Goal: Information Seeking & Learning: Learn about a topic

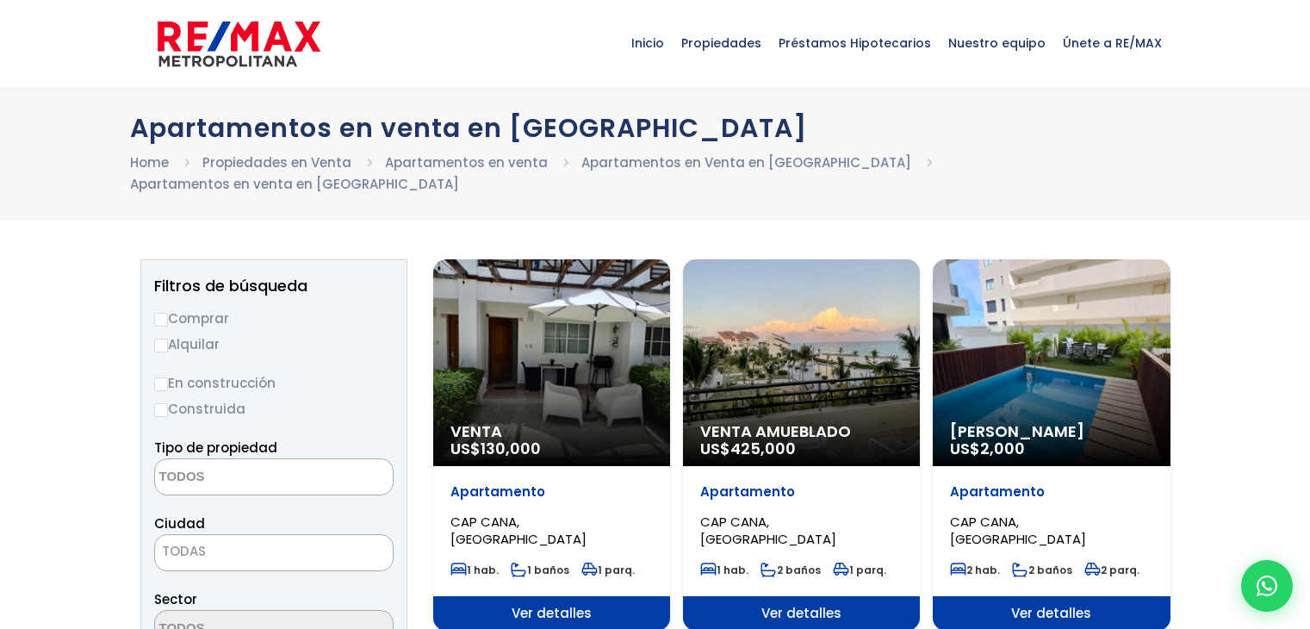
select select
click at [159, 313] on input "Comprar" at bounding box center [161, 320] width 14 height 14
radio input "true"
click at [301, 459] on textarea "Search" at bounding box center [238, 477] width 167 height 37
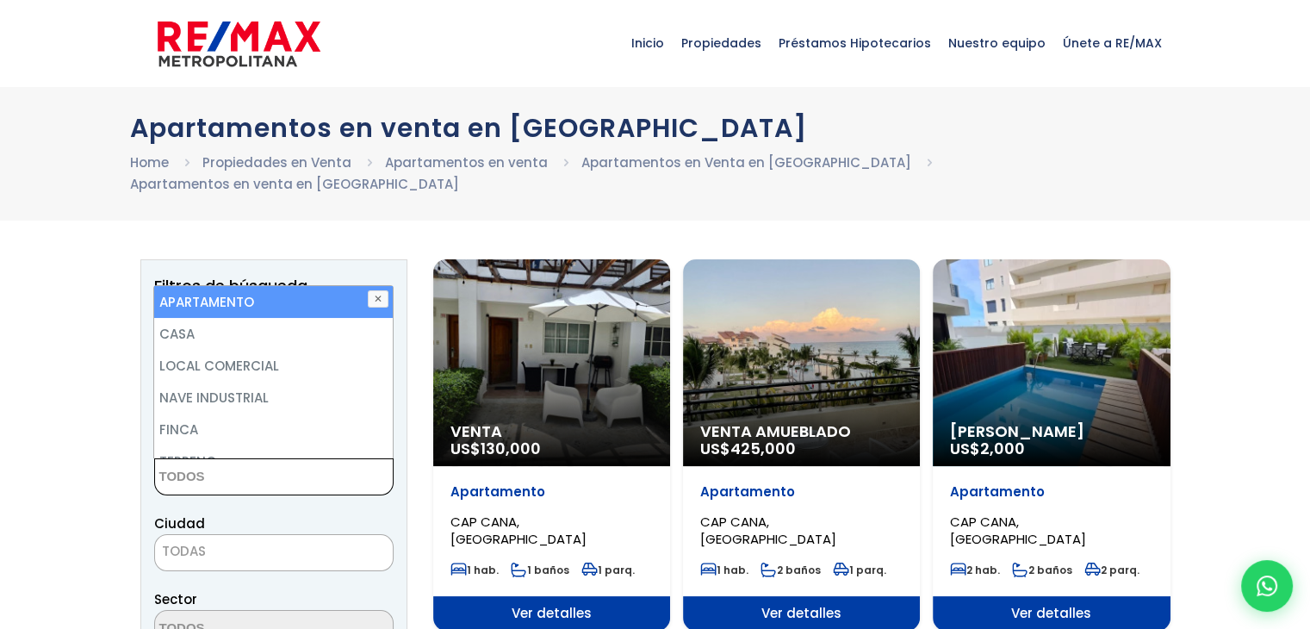
click at [207, 286] on li "APARTAMENTO" at bounding box center [273, 302] width 238 height 32
select select "apartment"
click at [210, 289] on li "APARTAMENTO" at bounding box center [273, 302] width 238 height 32
click at [212, 286] on li "APARTAMENTO" at bounding box center [273, 302] width 238 height 32
select select "apartment"
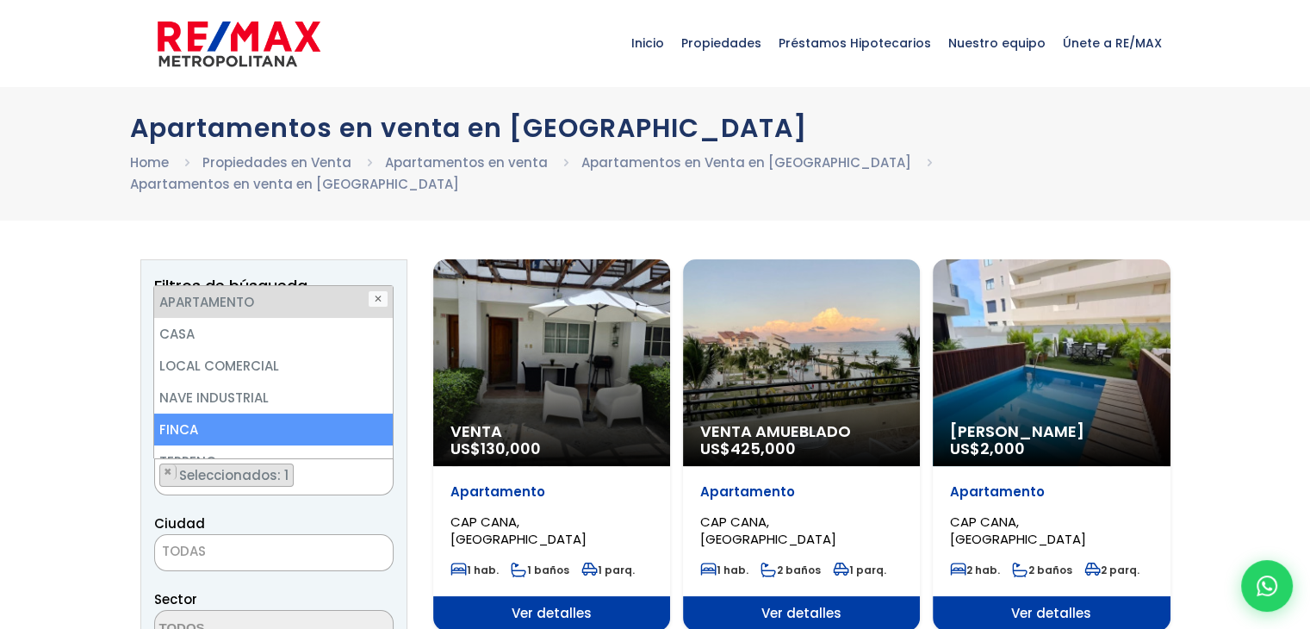
click at [279, 539] on span "TODAS" at bounding box center [274, 551] width 238 height 24
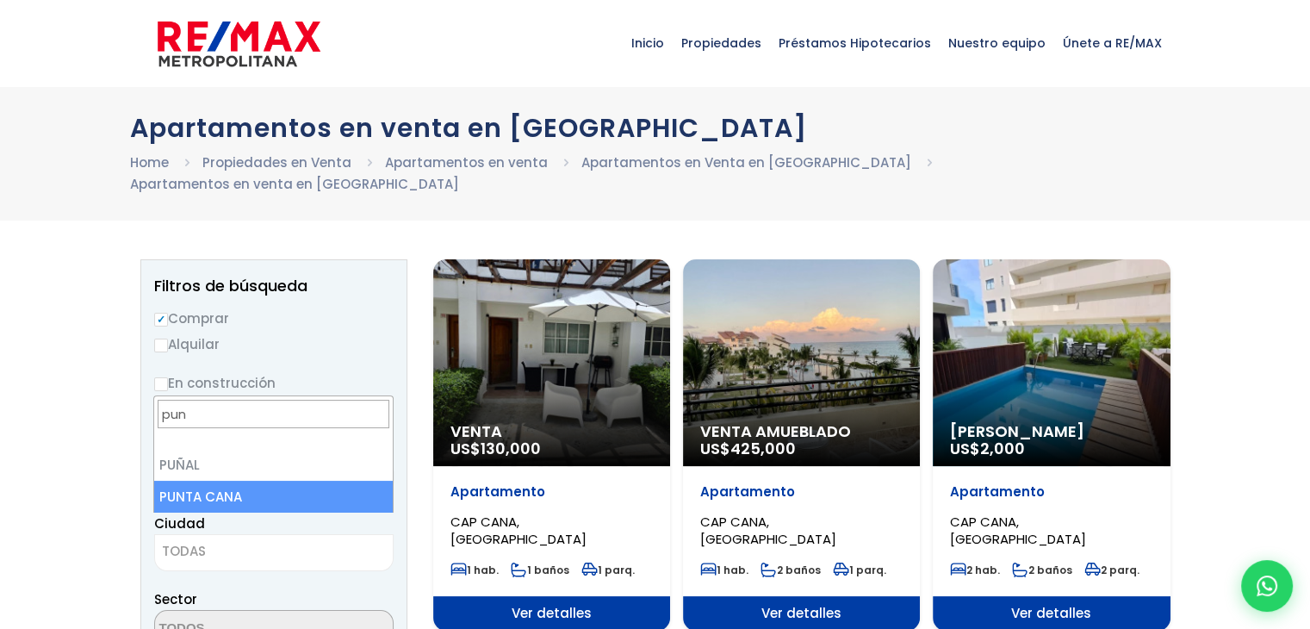
type input "pun"
select select "434"
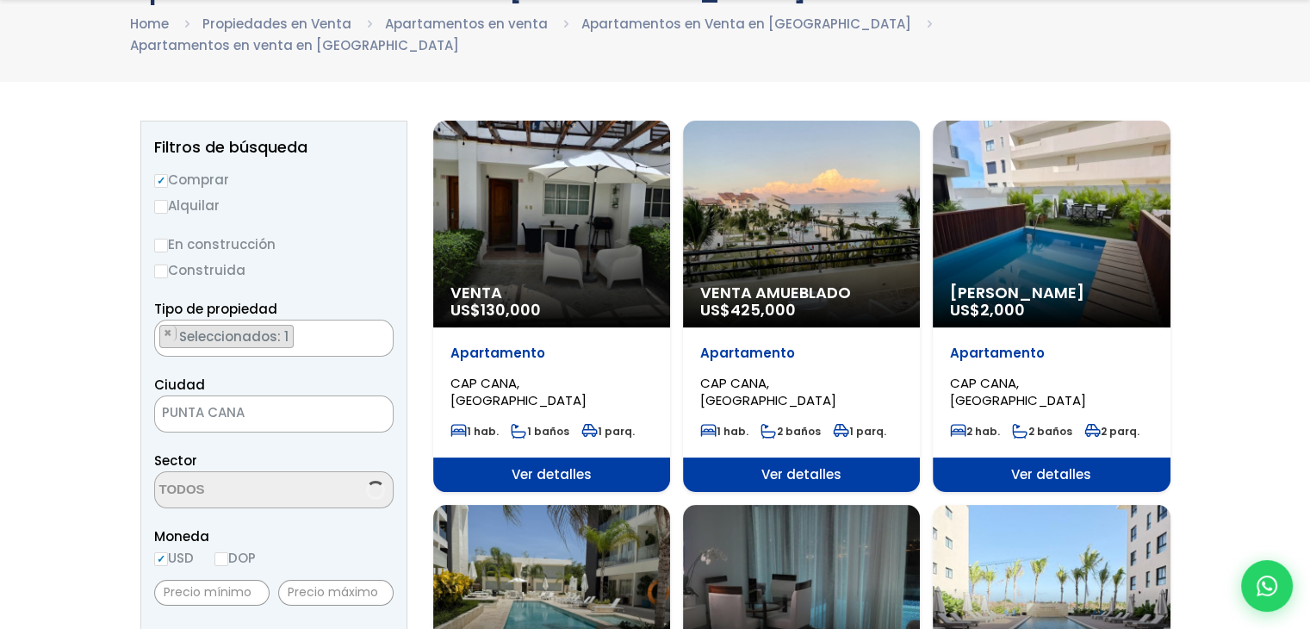
scroll to position [258, 0]
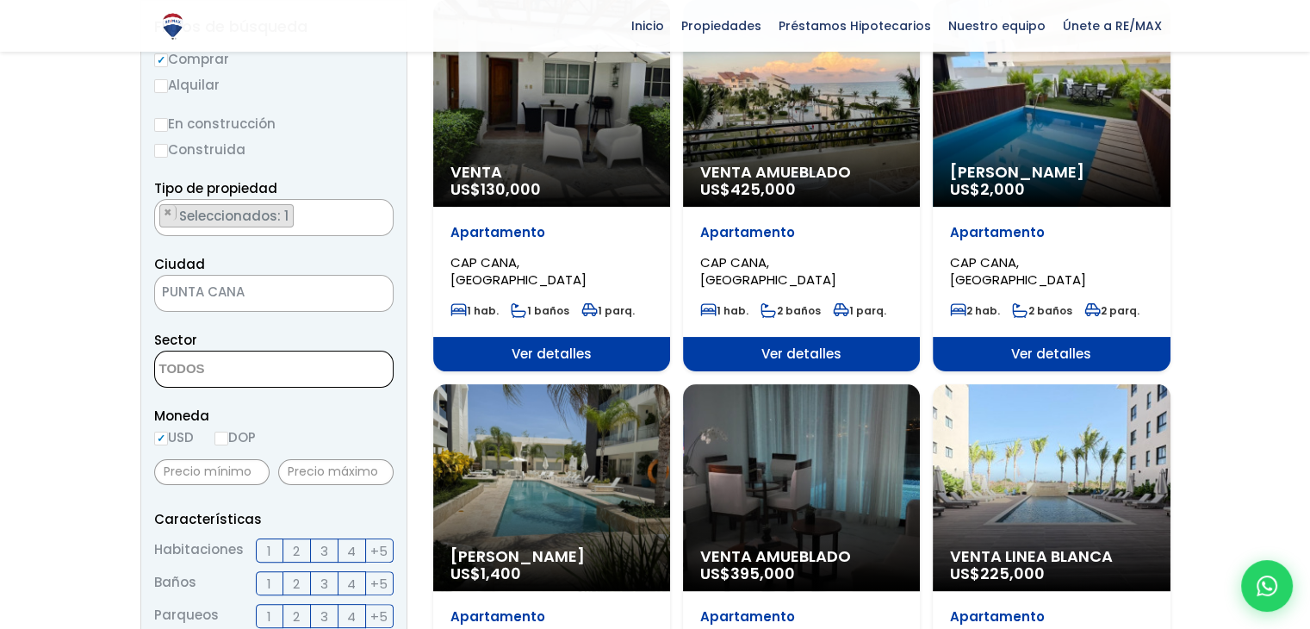
click at [376, 351] on span at bounding box center [274, 369] width 240 height 37
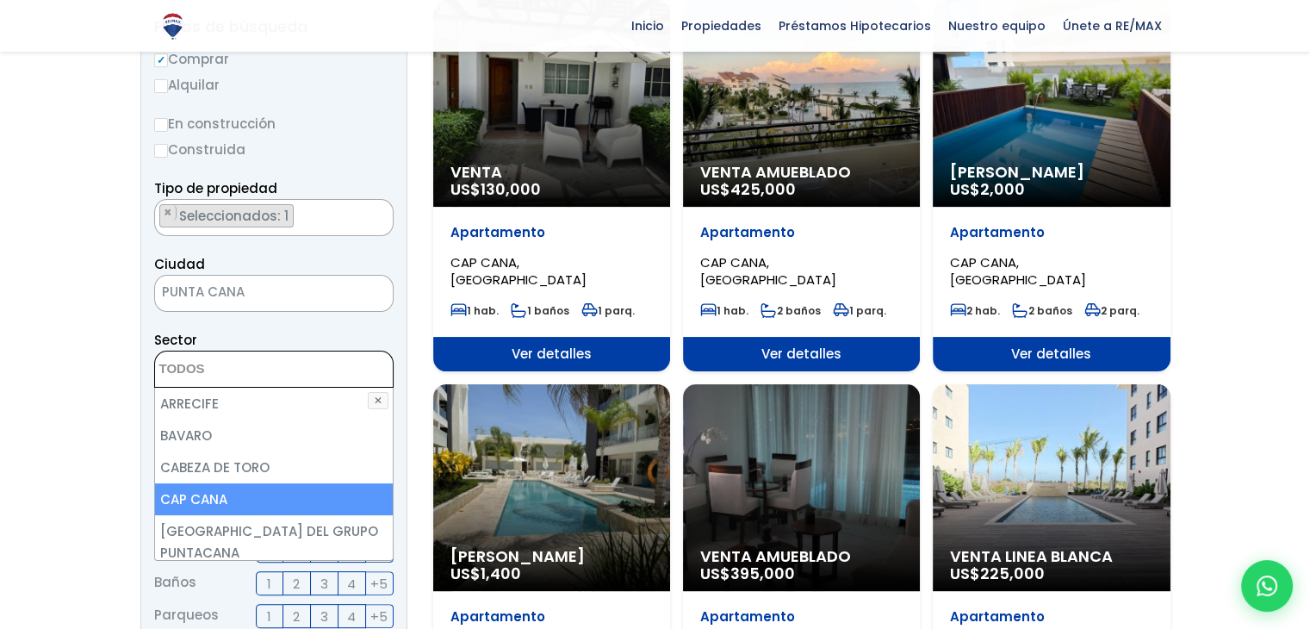
click at [257, 483] on li "CAP CANA" at bounding box center [274, 499] width 238 height 32
select select "16391"
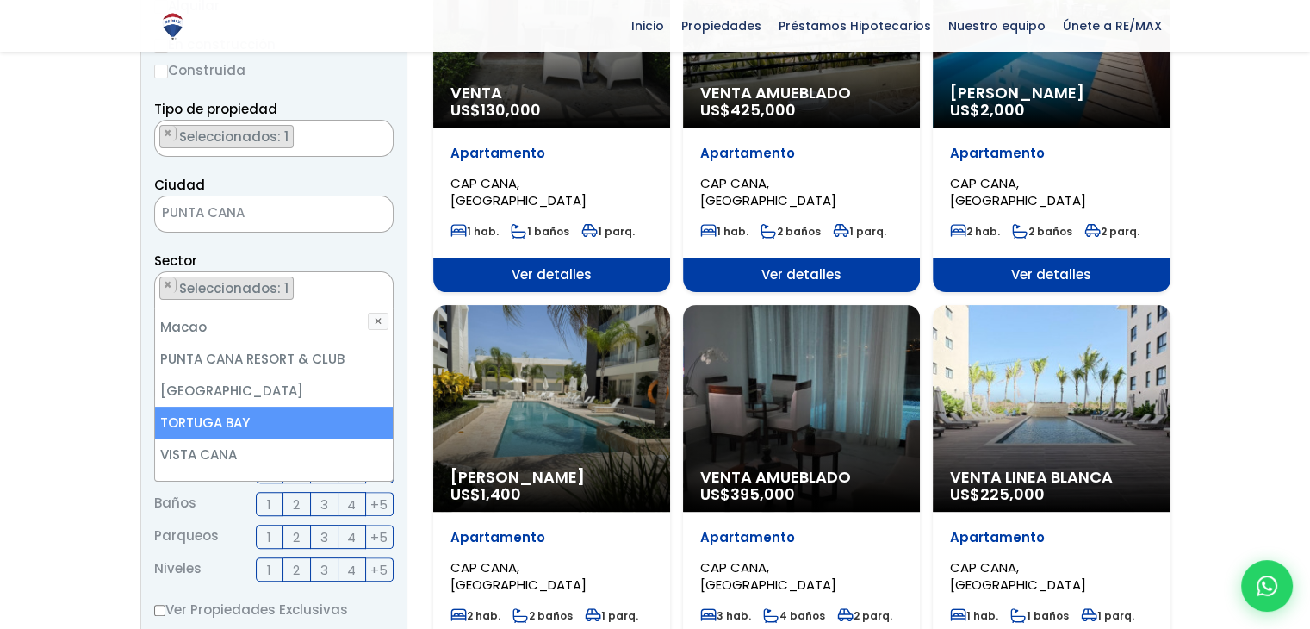
scroll to position [345, 0]
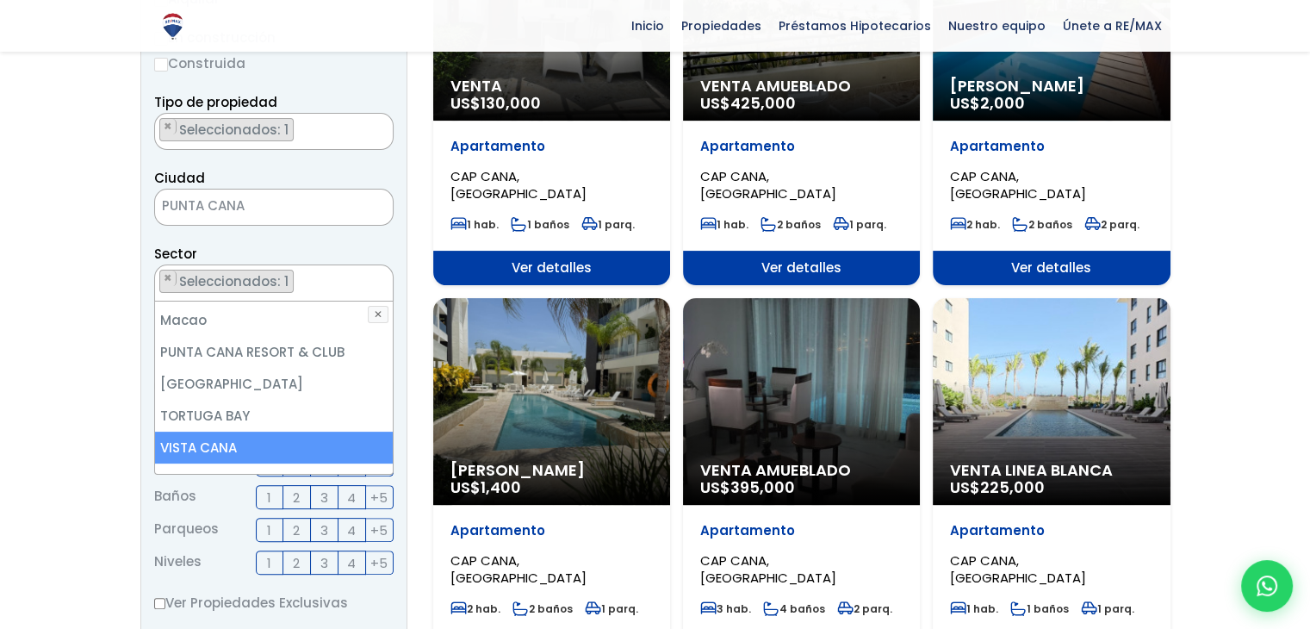
click at [403, 368] on aside "Filtros de búsqueda Comprar Alquilar En construcción Construida Tipo de propied…" at bounding box center [273, 500] width 267 height 1173
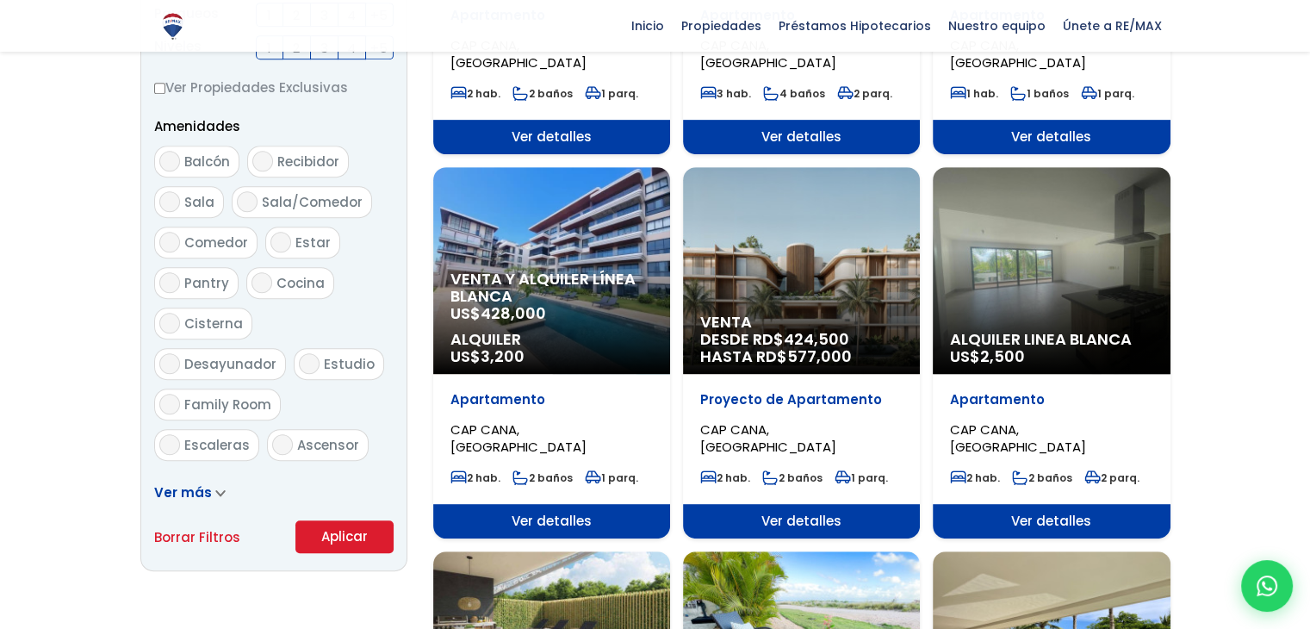
scroll to position [948, 0]
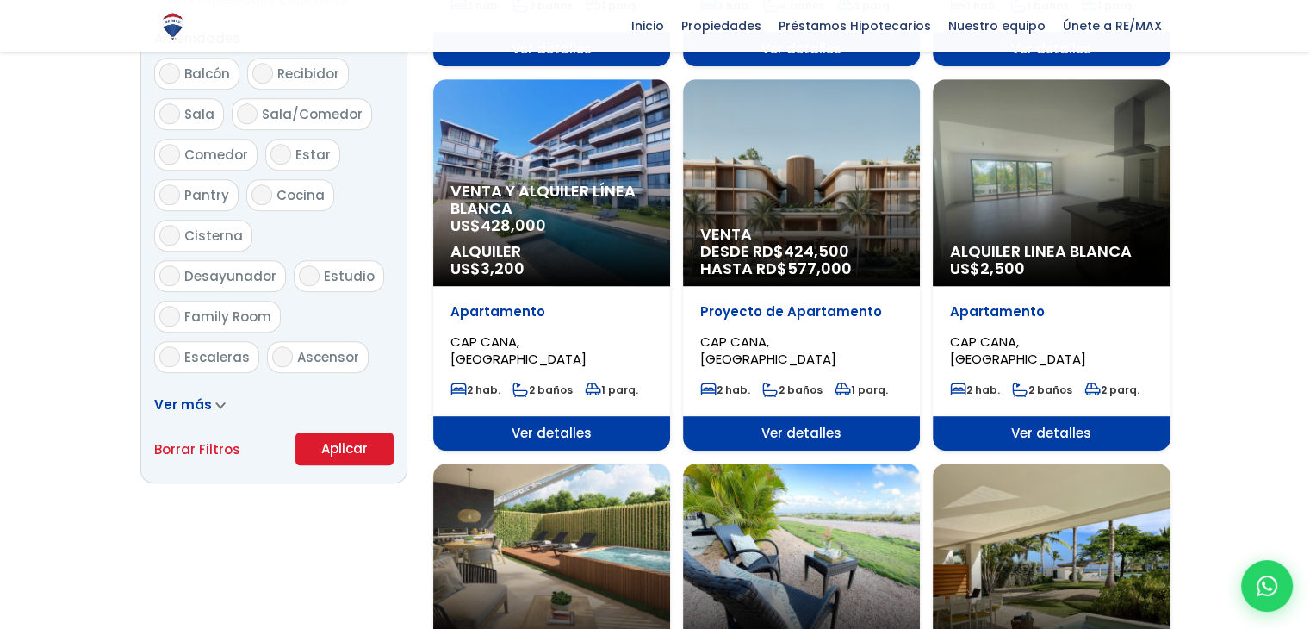
click at [355, 432] on button "Aplicar" at bounding box center [345, 448] width 98 height 33
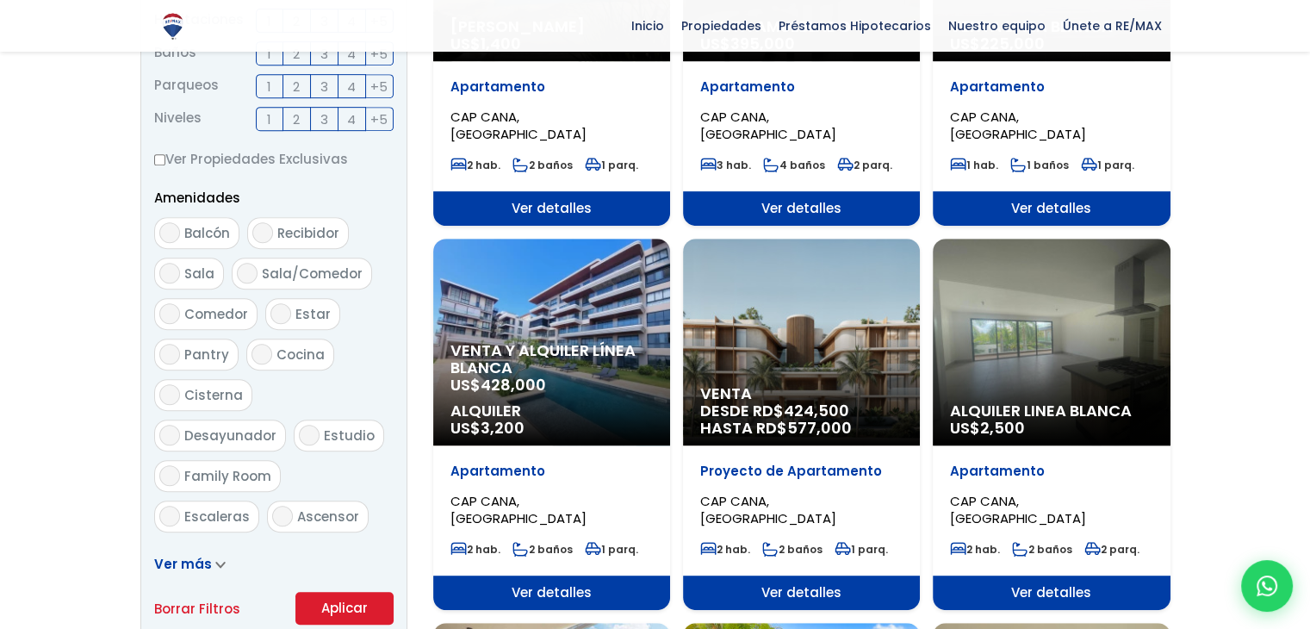
scroll to position [689, 0]
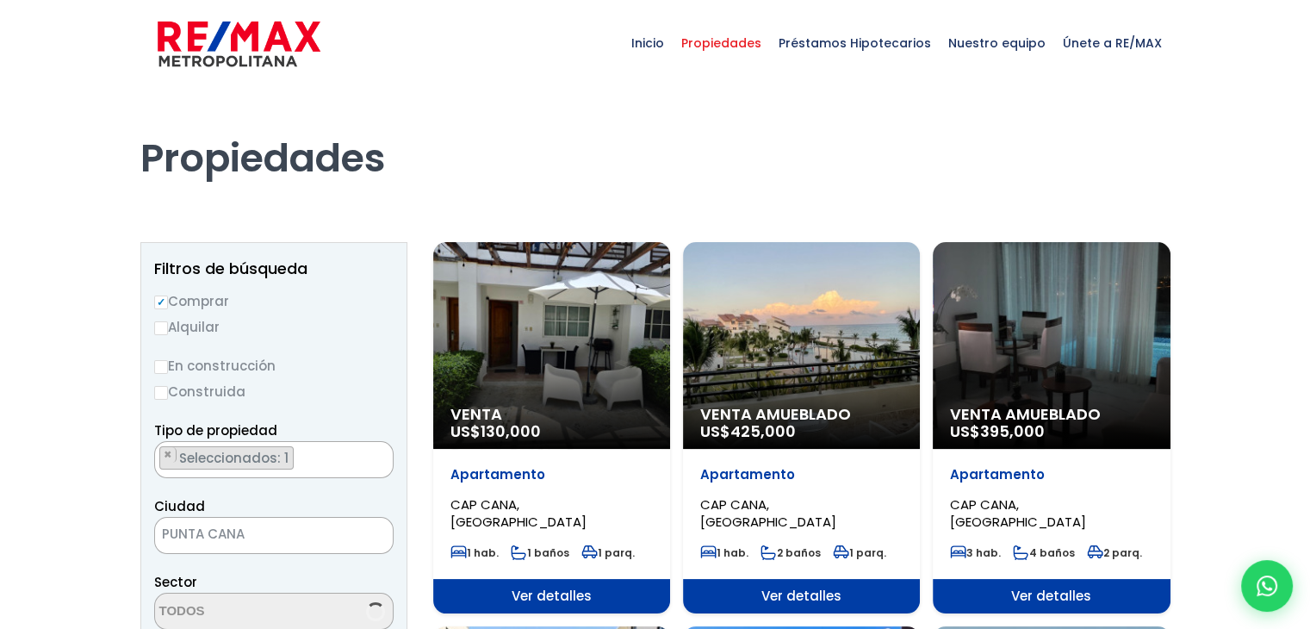
select select "16391"
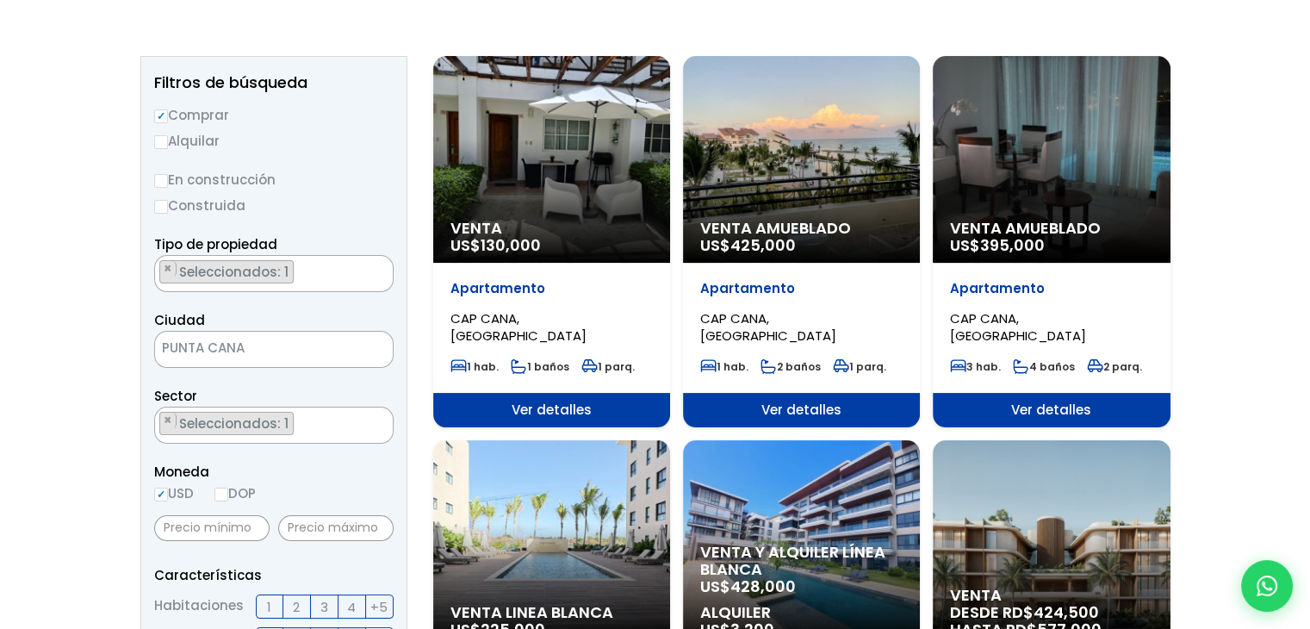
scroll to position [431, 0]
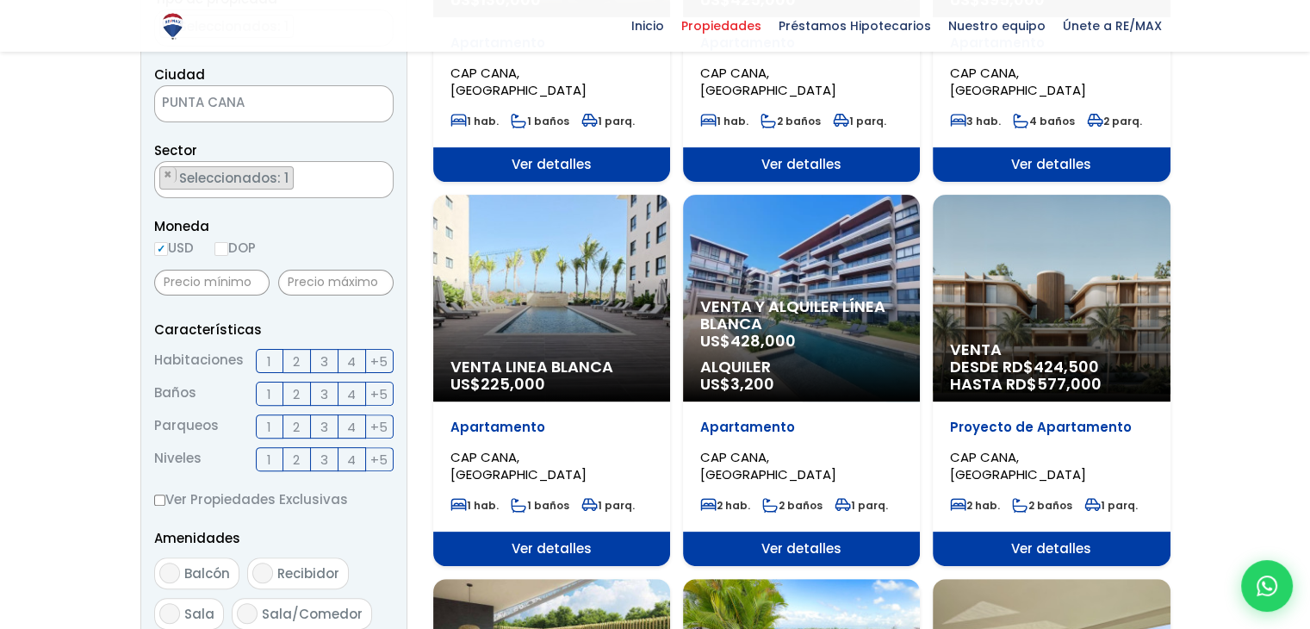
click at [741, 425] on p "Apartamento" at bounding box center [801, 427] width 202 height 17
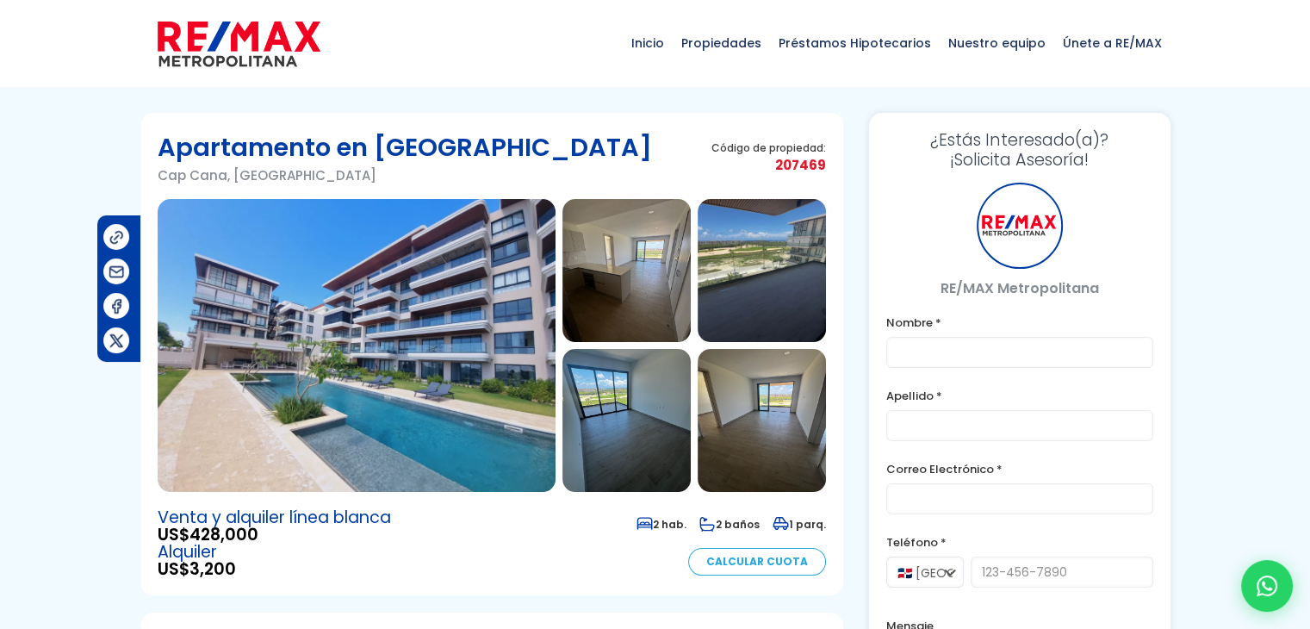
click at [476, 365] on img at bounding box center [357, 345] width 398 height 293
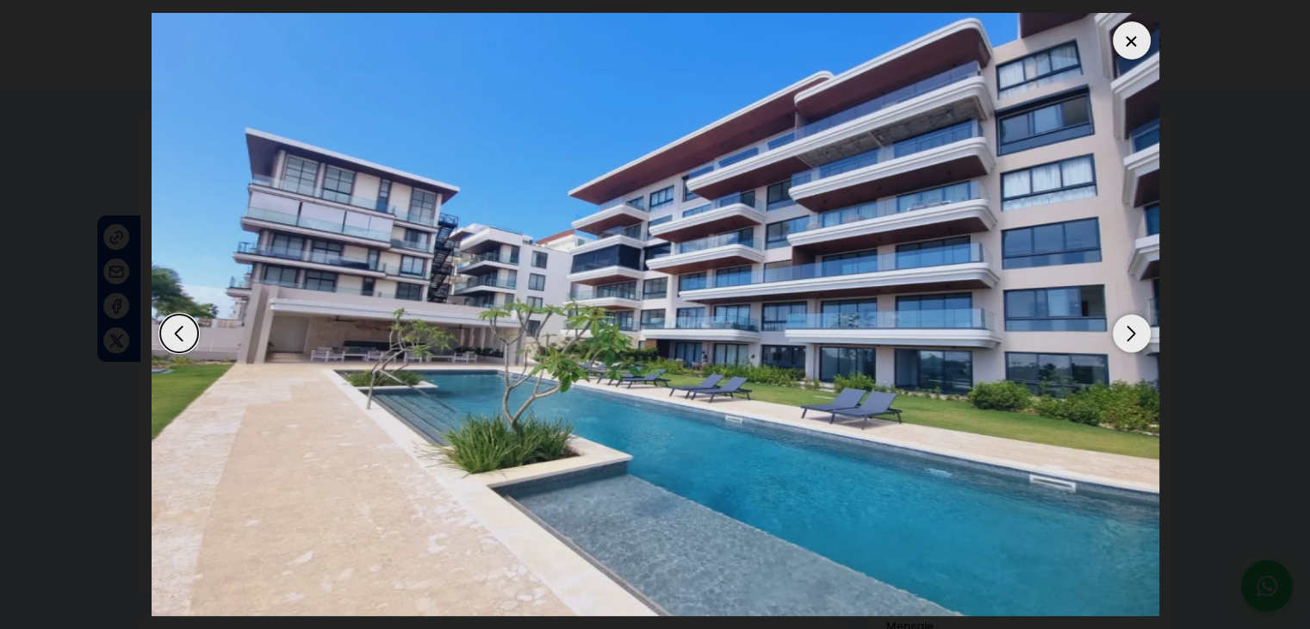
click at [1133, 334] on div "Next slide" at bounding box center [1132, 333] width 38 height 38
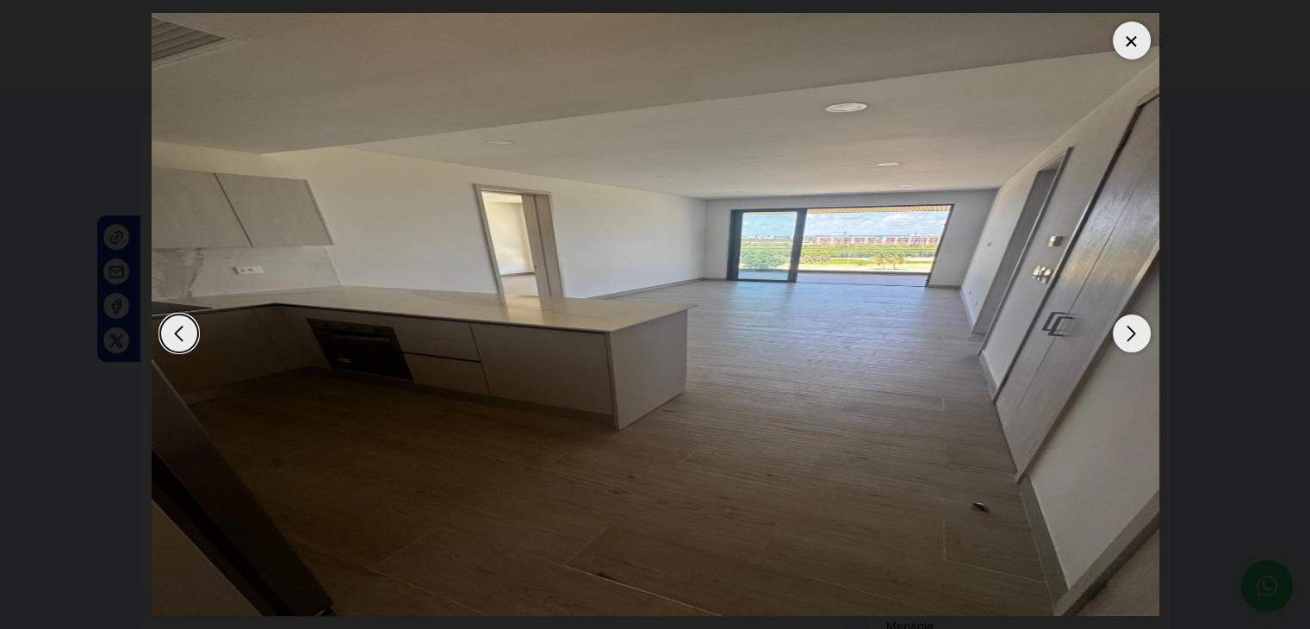
click at [1127, 335] on div "Next slide" at bounding box center [1132, 333] width 38 height 38
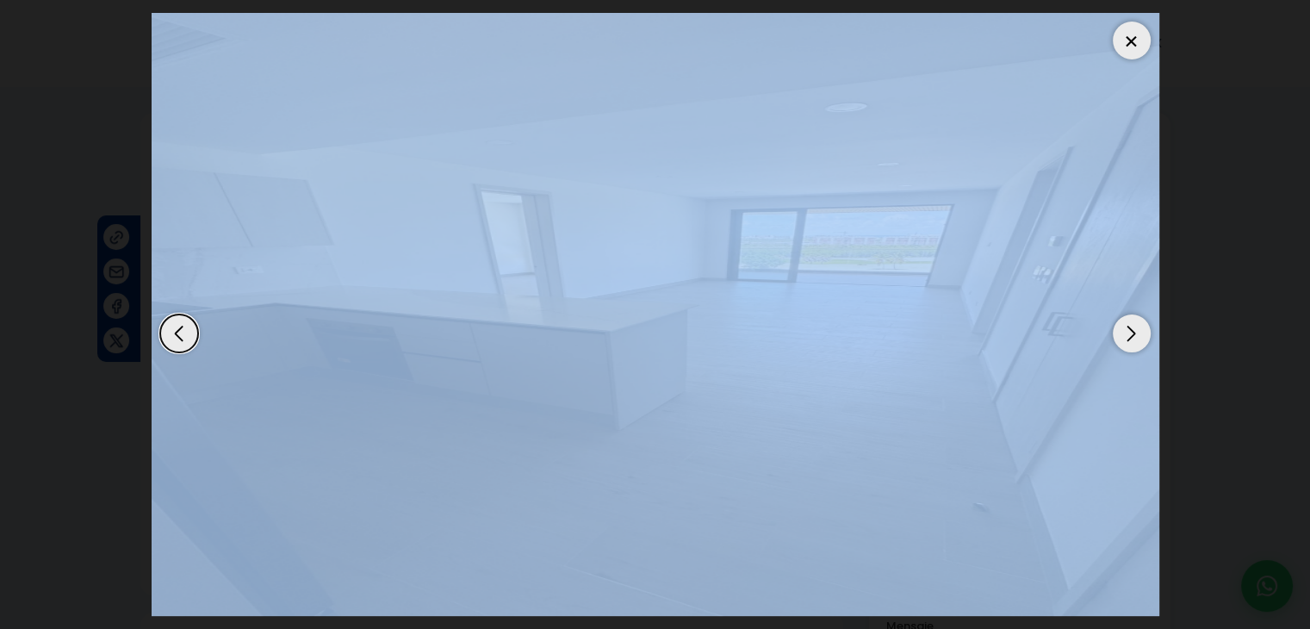
click at [1127, 335] on div "Next slide" at bounding box center [1132, 333] width 38 height 38
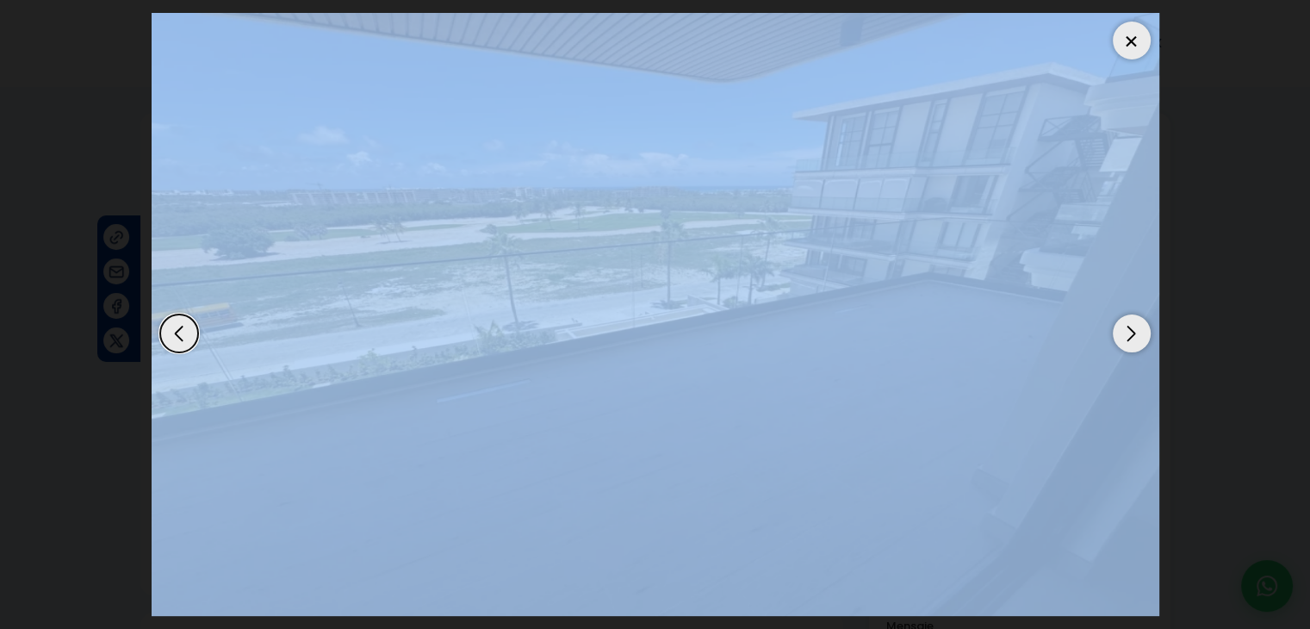
click at [1127, 335] on div "Next slide" at bounding box center [1132, 333] width 38 height 38
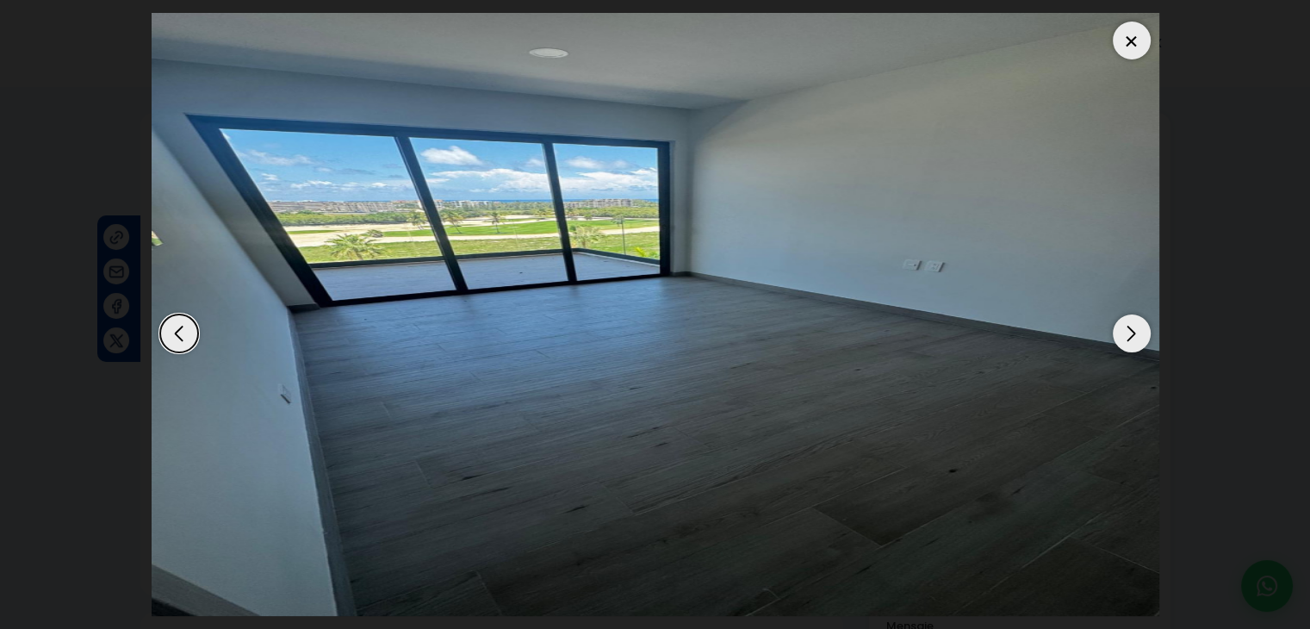
click at [1128, 323] on div "Next slide" at bounding box center [1132, 333] width 38 height 38
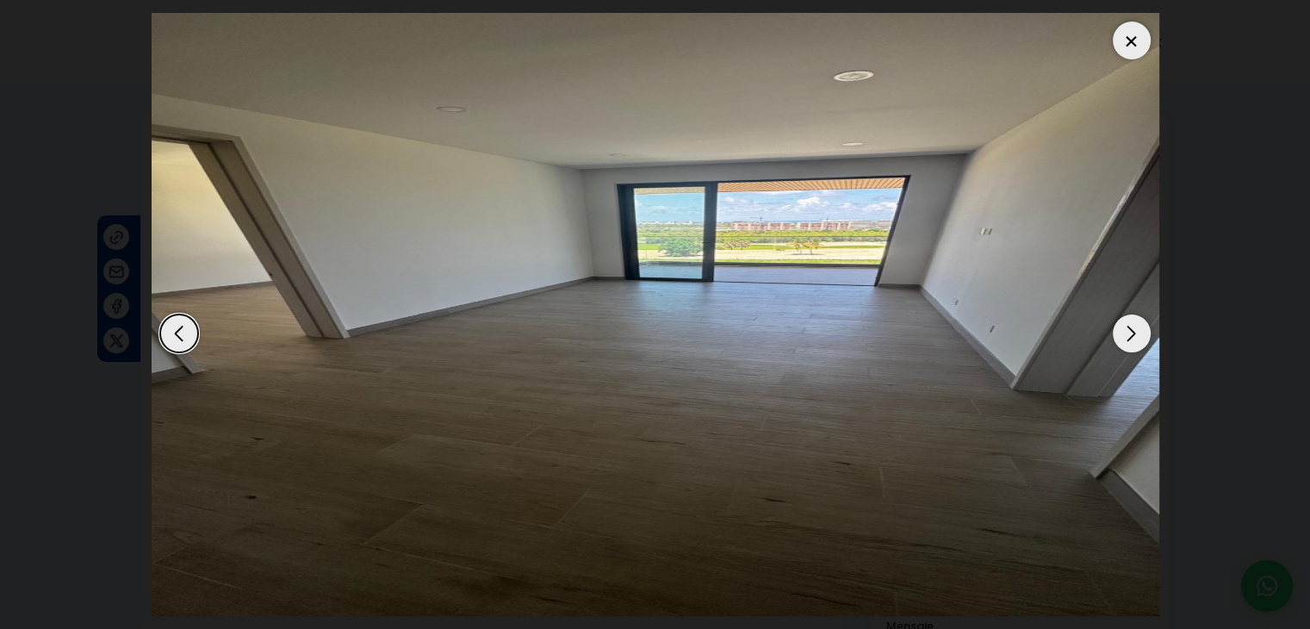
click at [1128, 323] on div "Next slide" at bounding box center [1132, 333] width 38 height 38
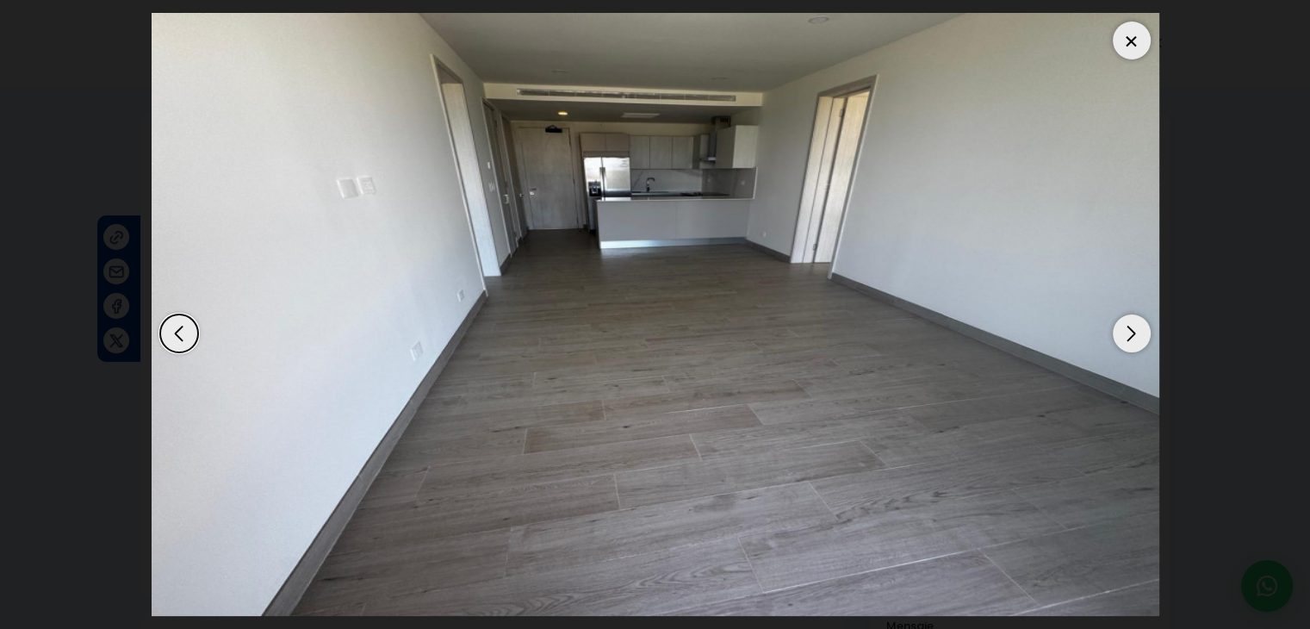
click at [1128, 323] on div "Next slide" at bounding box center [1132, 333] width 38 height 38
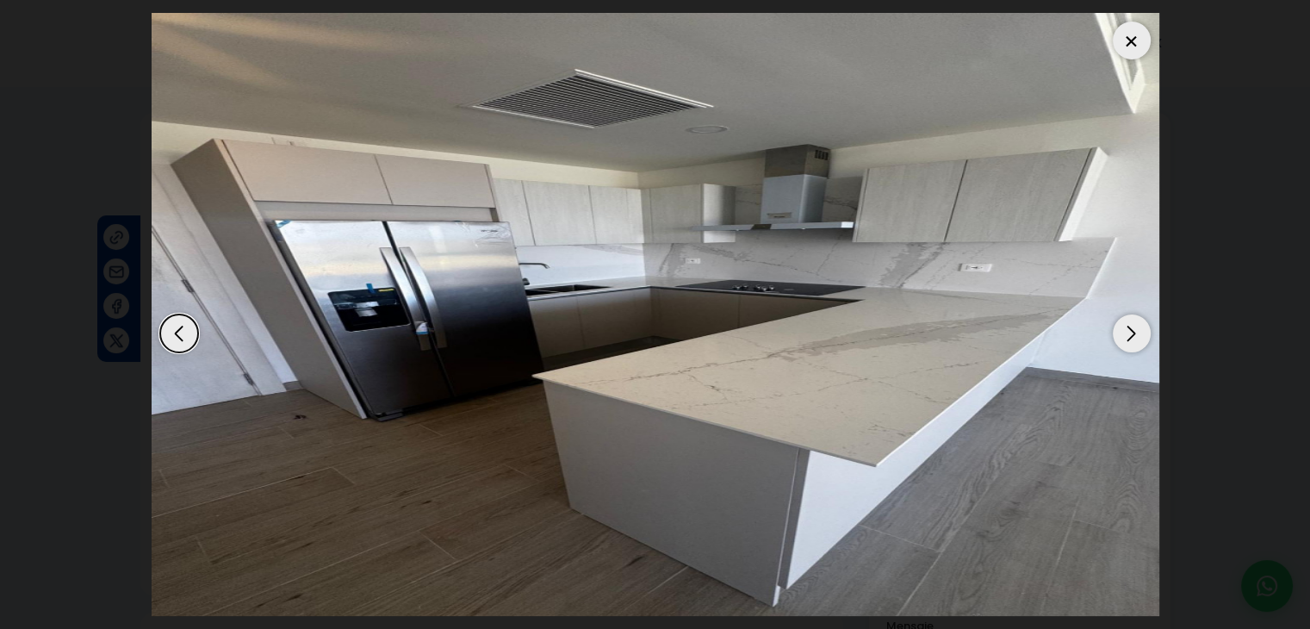
click at [1128, 323] on div "Next slide" at bounding box center [1132, 333] width 38 height 38
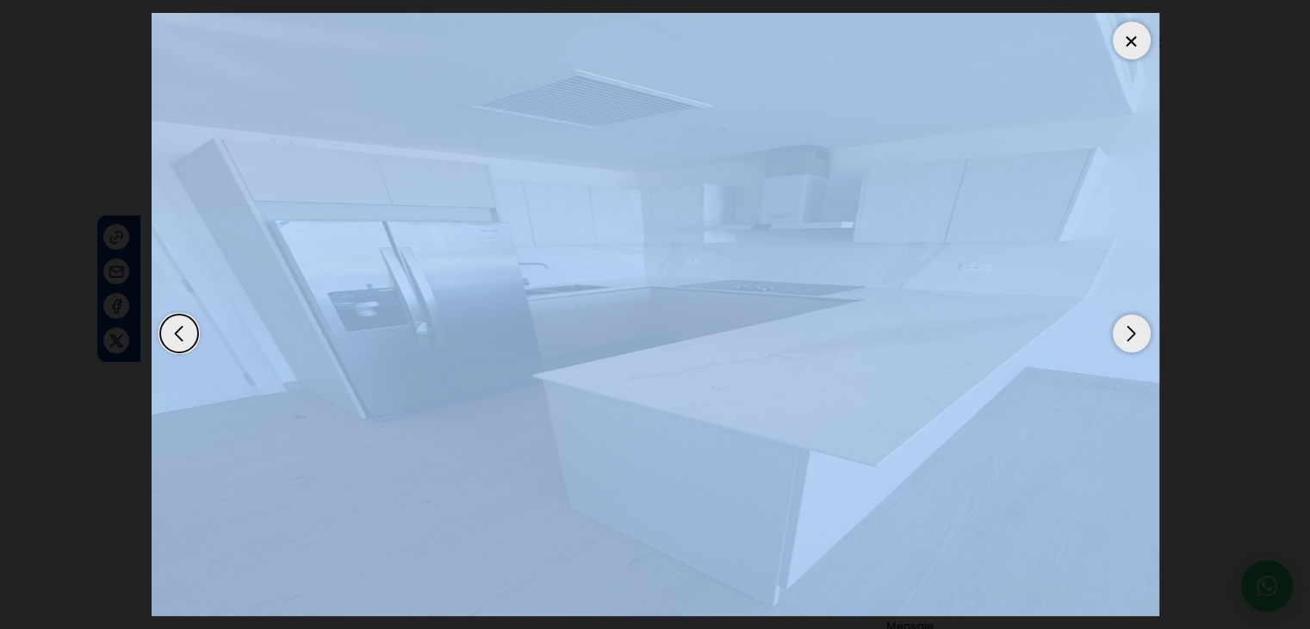
click at [1128, 323] on div "Next slide" at bounding box center [1132, 333] width 38 height 38
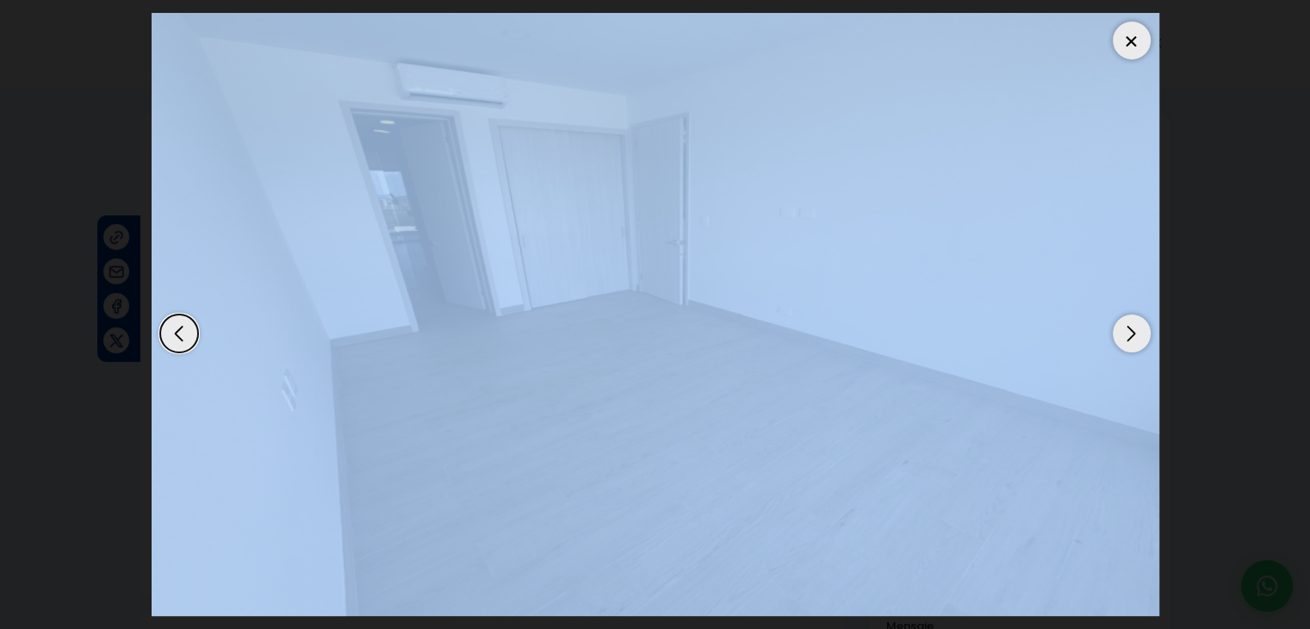
click at [1128, 323] on div "Next slide" at bounding box center [1132, 333] width 38 height 38
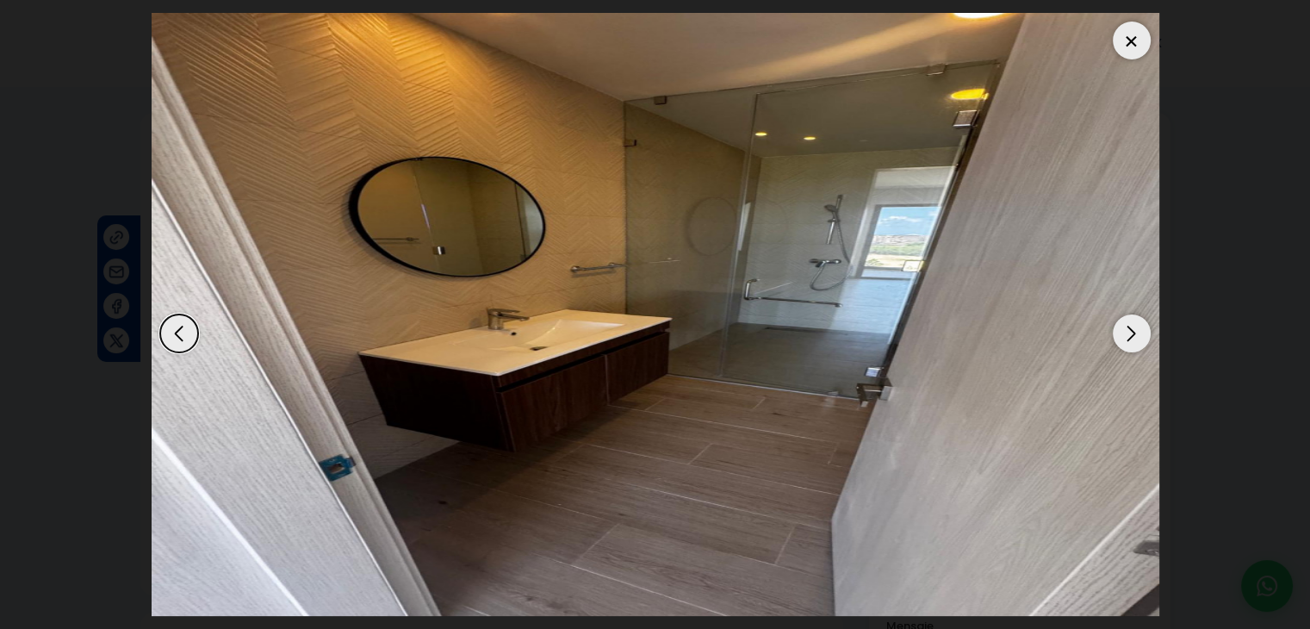
click at [1129, 332] on div "Next slide" at bounding box center [1132, 333] width 38 height 38
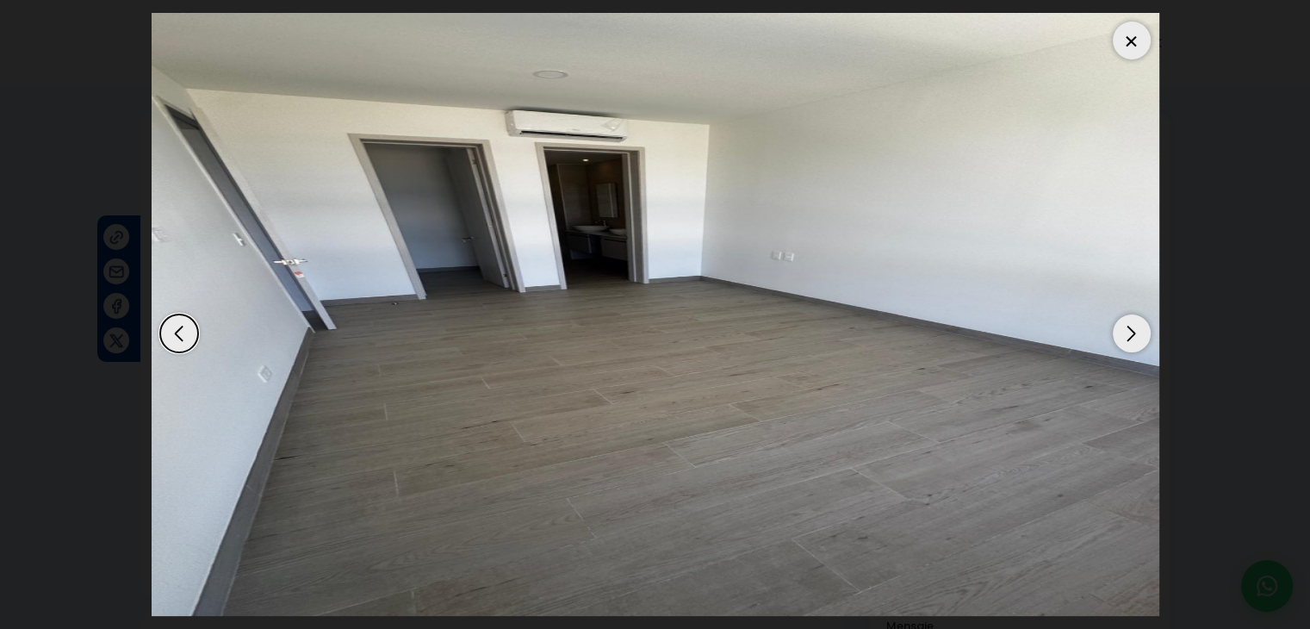
click at [1128, 333] on div "Next slide" at bounding box center [1132, 333] width 38 height 38
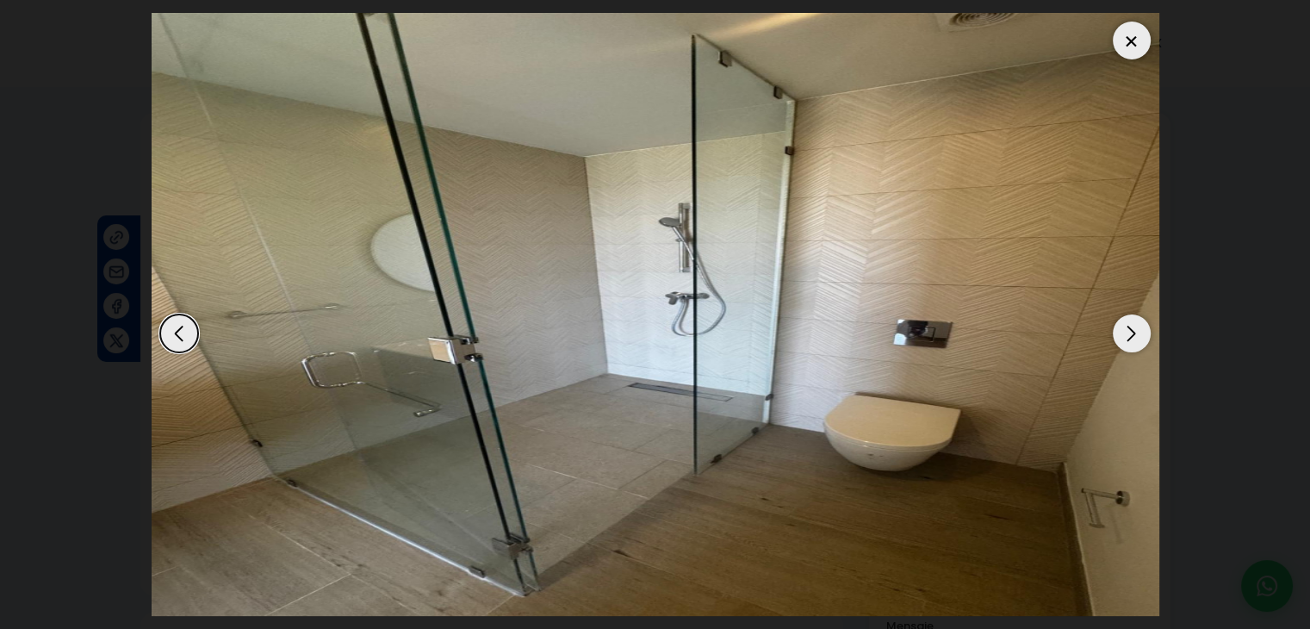
click at [1142, 32] on div at bounding box center [1132, 41] width 38 height 38
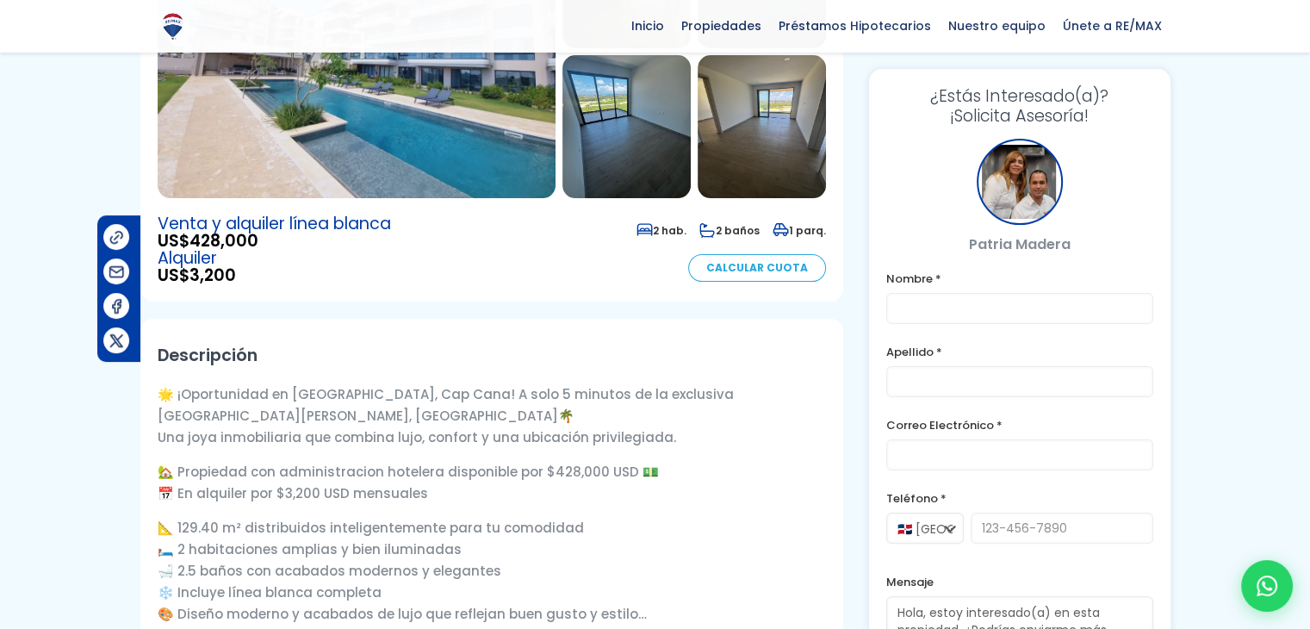
scroll to position [431, 0]
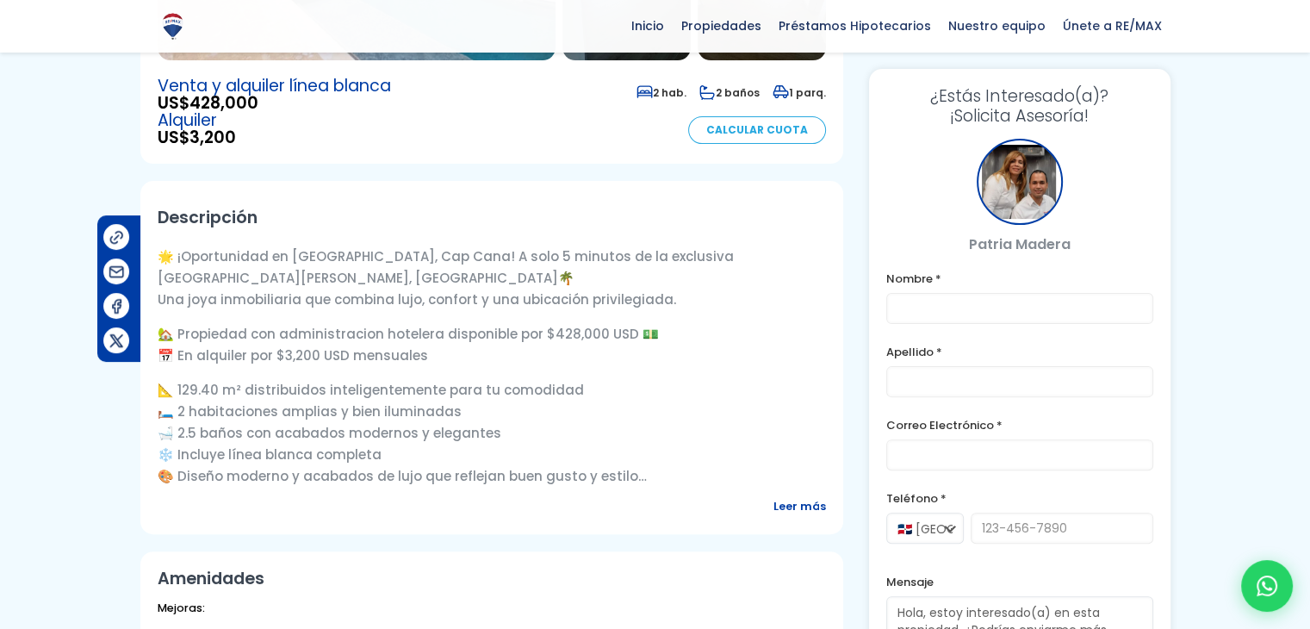
drag, startPoint x: 198, startPoint y: 303, endPoint x: 507, endPoint y: 302, distance: 308.4
click at [502, 302] on p "🌟 ¡Oportunidad en Las Iguanas, Cap Cana! A solo 5 minutos de la exclusiva playa…" at bounding box center [492, 278] width 669 height 65
drag, startPoint x: 197, startPoint y: 333, endPoint x: 439, endPoint y: 352, distance: 242.8
click at [420, 352] on p "🏡 Propiedad con administracion hotelera disponible por $428,000 USD 💵 📅 En alqu…" at bounding box center [492, 344] width 669 height 43
click at [466, 351] on p "🏡 Propiedad con administracion hotelera disponible por $428,000 USD 💵 📅 En alqu…" at bounding box center [492, 344] width 669 height 43
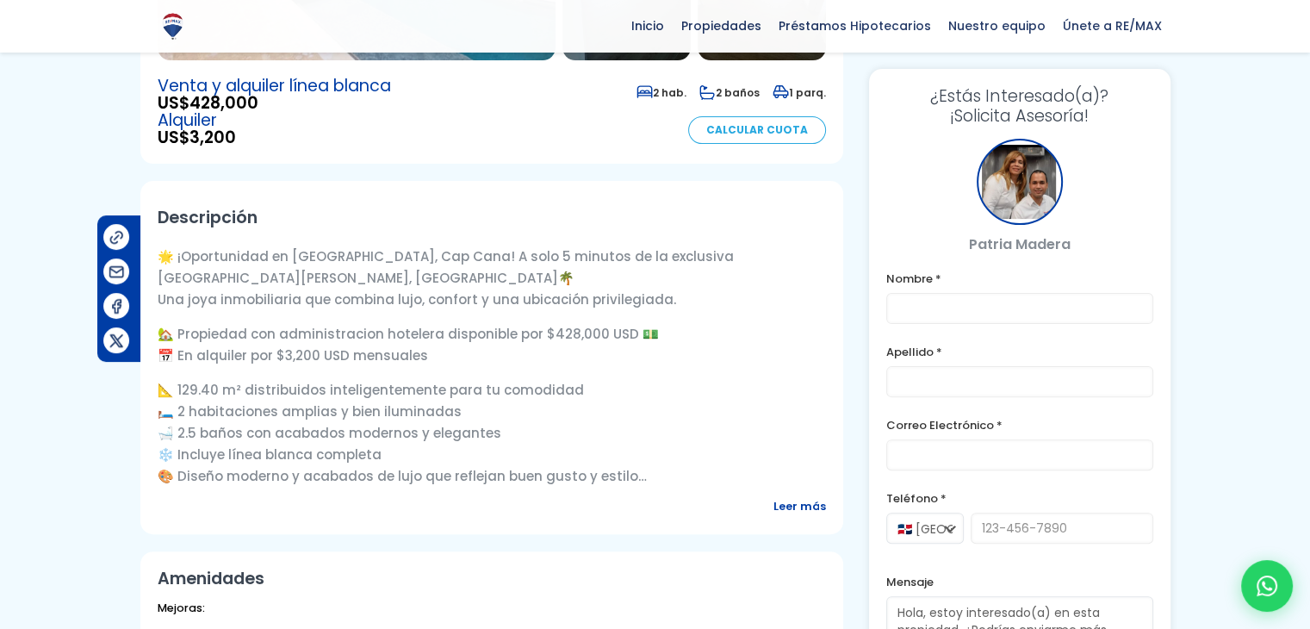
click at [452, 361] on p "🏡 Propiedad con administracion hotelera disponible por $428,000 USD 💵 📅 En alqu…" at bounding box center [492, 344] width 669 height 43
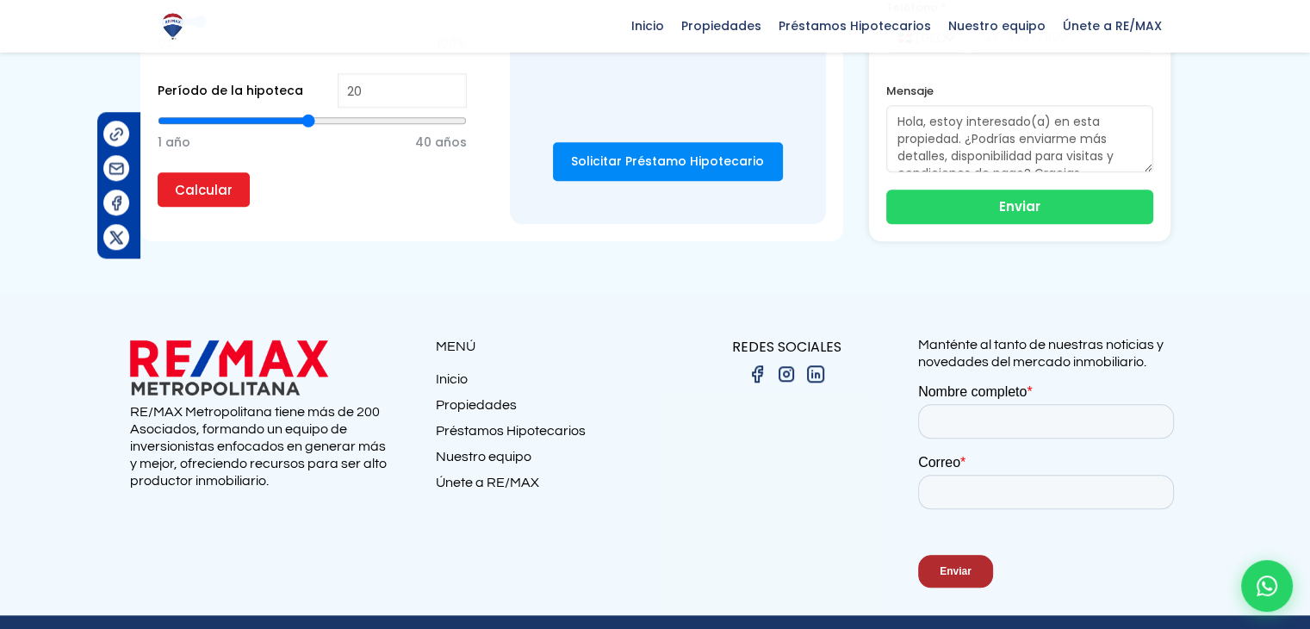
scroll to position [1577, 0]
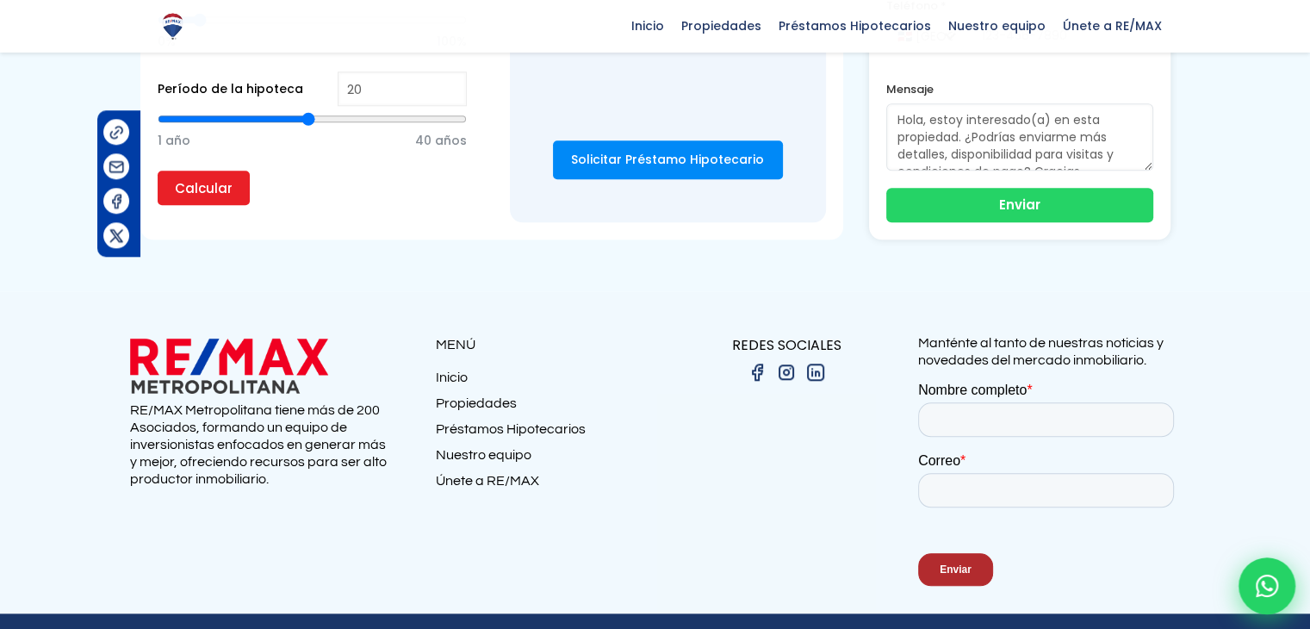
click at [1277, 579] on icon at bounding box center [1267, 586] width 22 height 22
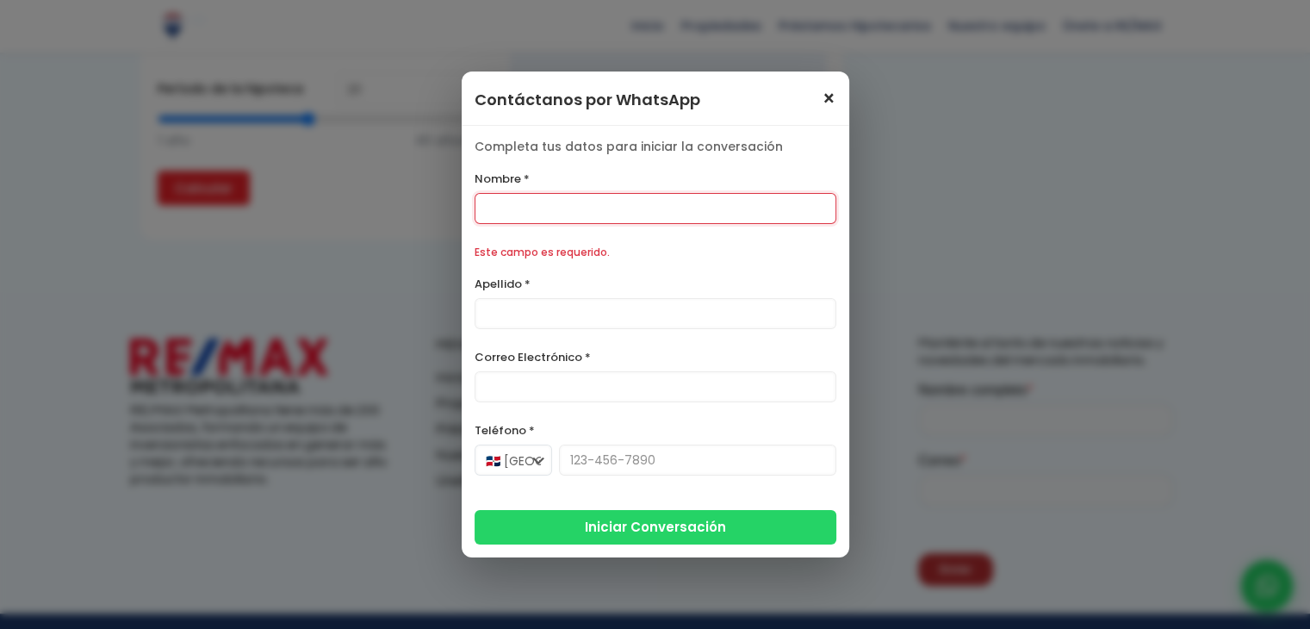
click at [824, 107] on span "×" at bounding box center [829, 99] width 15 height 21
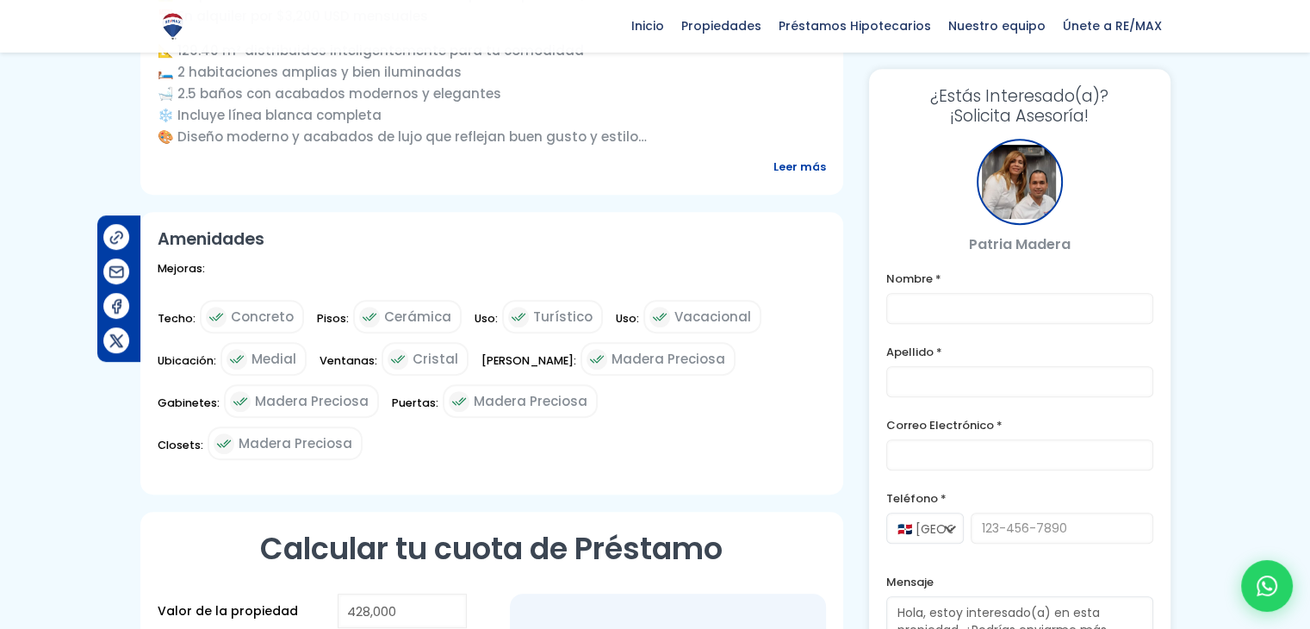
scroll to position [629, 0]
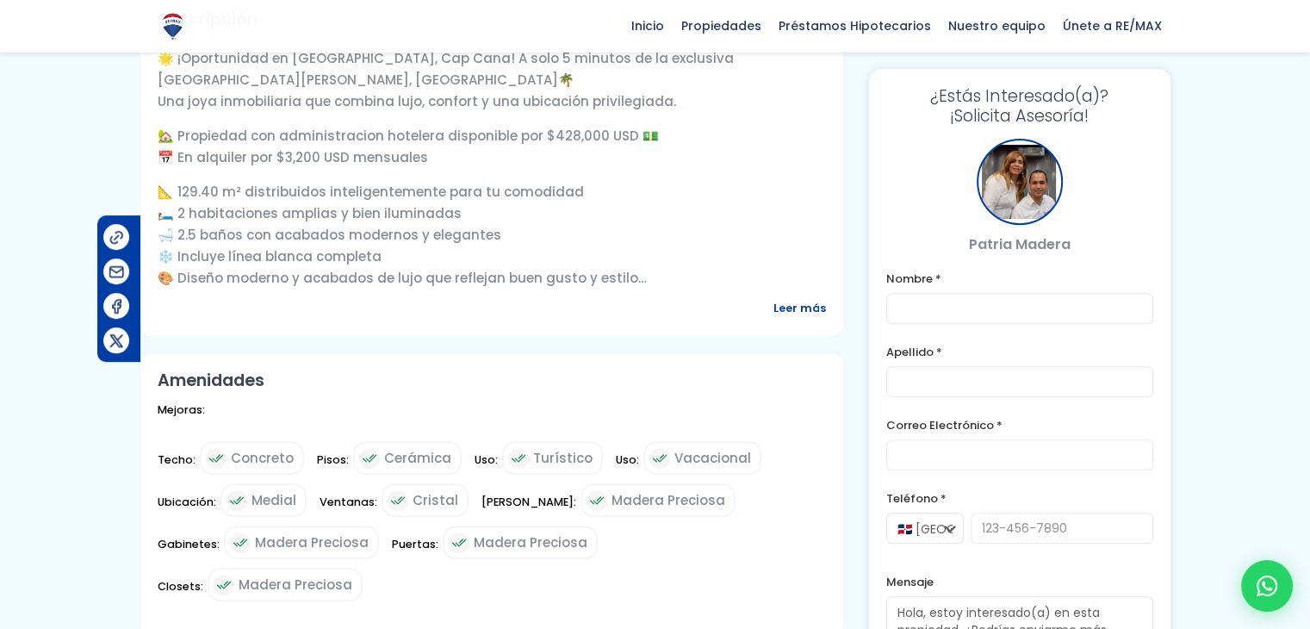
drag, startPoint x: 1072, startPoint y: 243, endPoint x: 1009, endPoint y: 243, distance: 62.9
click at [1009, 243] on p "Patria Madera" at bounding box center [1020, 244] width 267 height 22
click at [775, 301] on span "Leer más" at bounding box center [800, 308] width 53 height 22
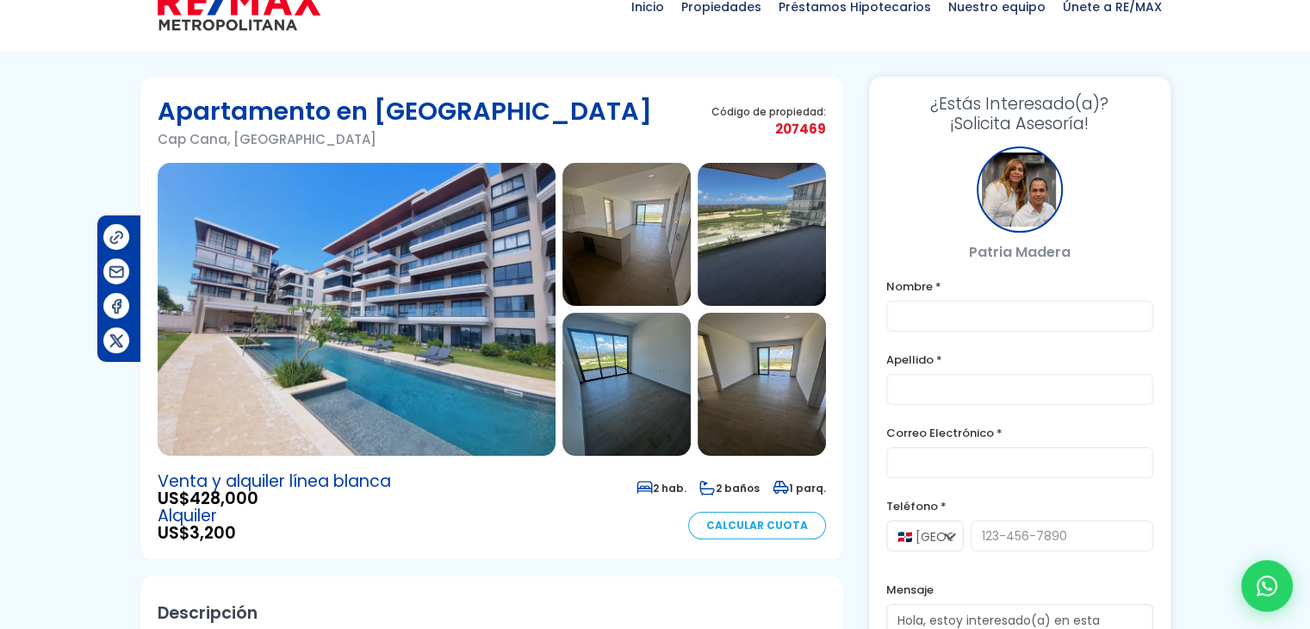
scroll to position [86, 0]
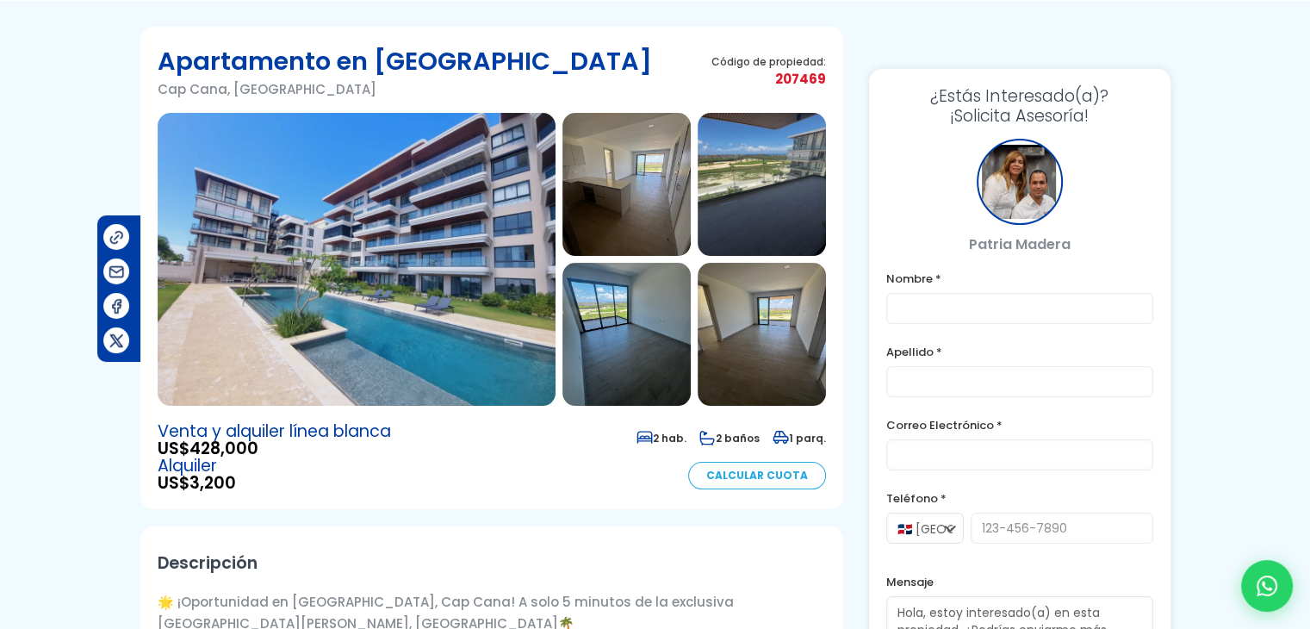
drag, startPoint x: 1082, startPoint y: 240, endPoint x: 955, endPoint y: 240, distance: 127.5
click at [955, 240] on p "Patria Madera" at bounding box center [1020, 244] width 267 height 22
copy p "Patria Madera"
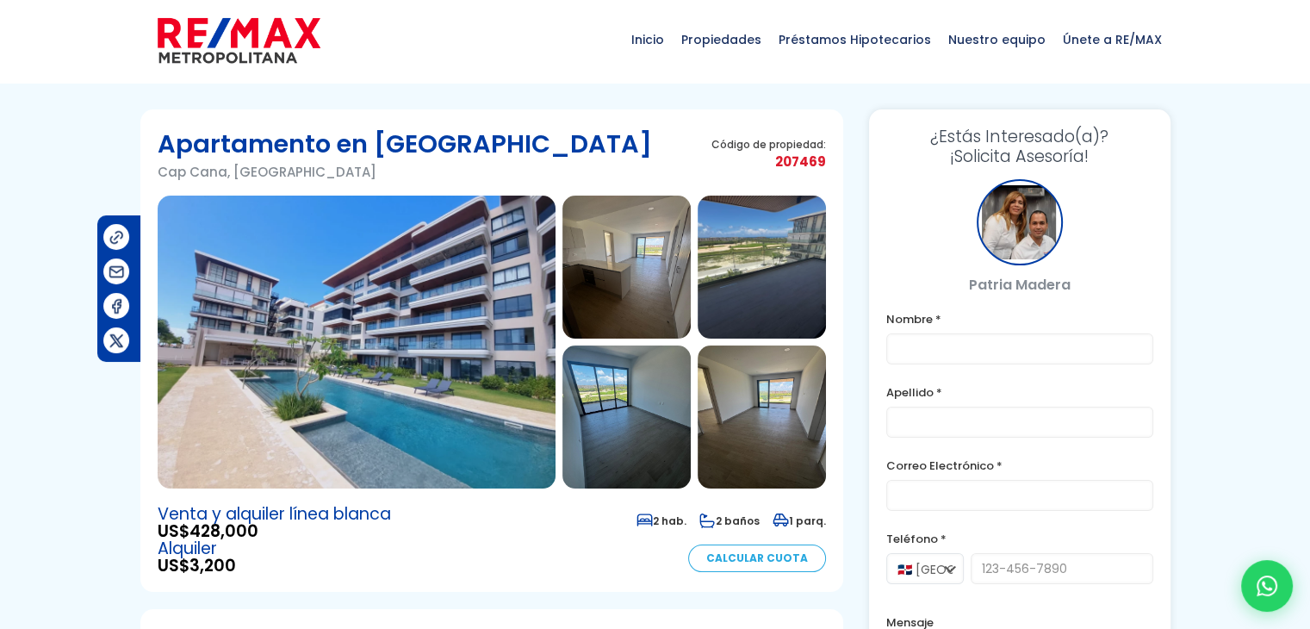
scroll to position [0, 0]
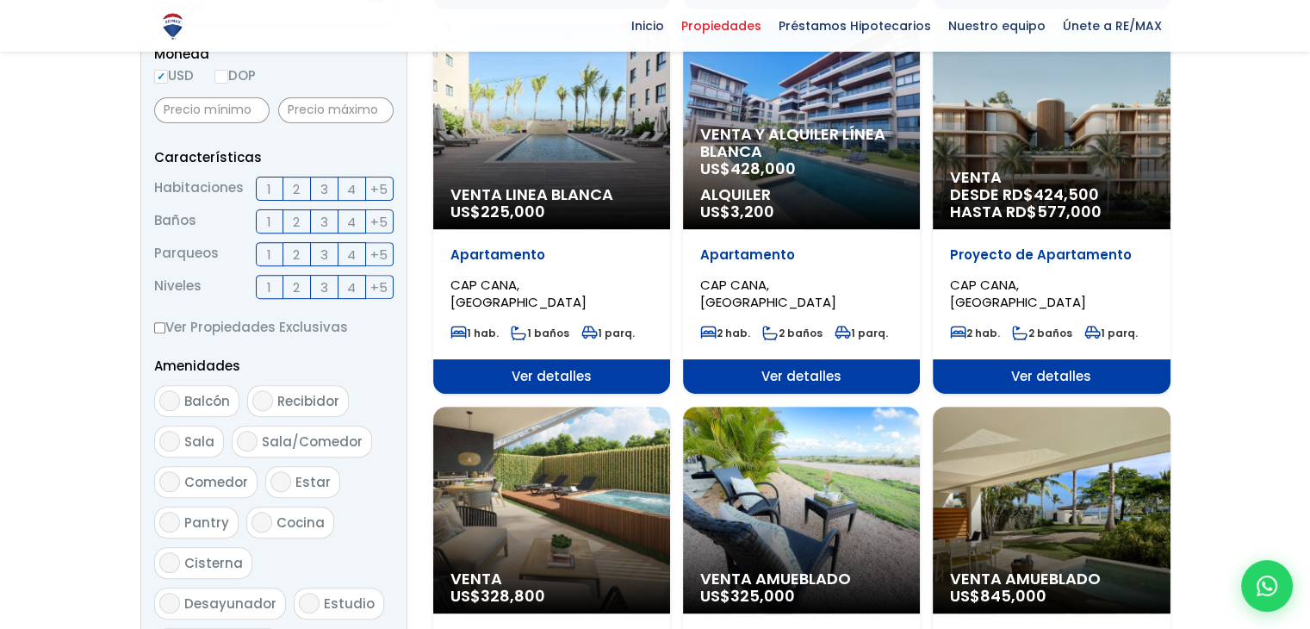
scroll to position [59, 0]
select select "16391"
click at [610, 376] on span "Ver detalles" at bounding box center [551, 376] width 237 height 34
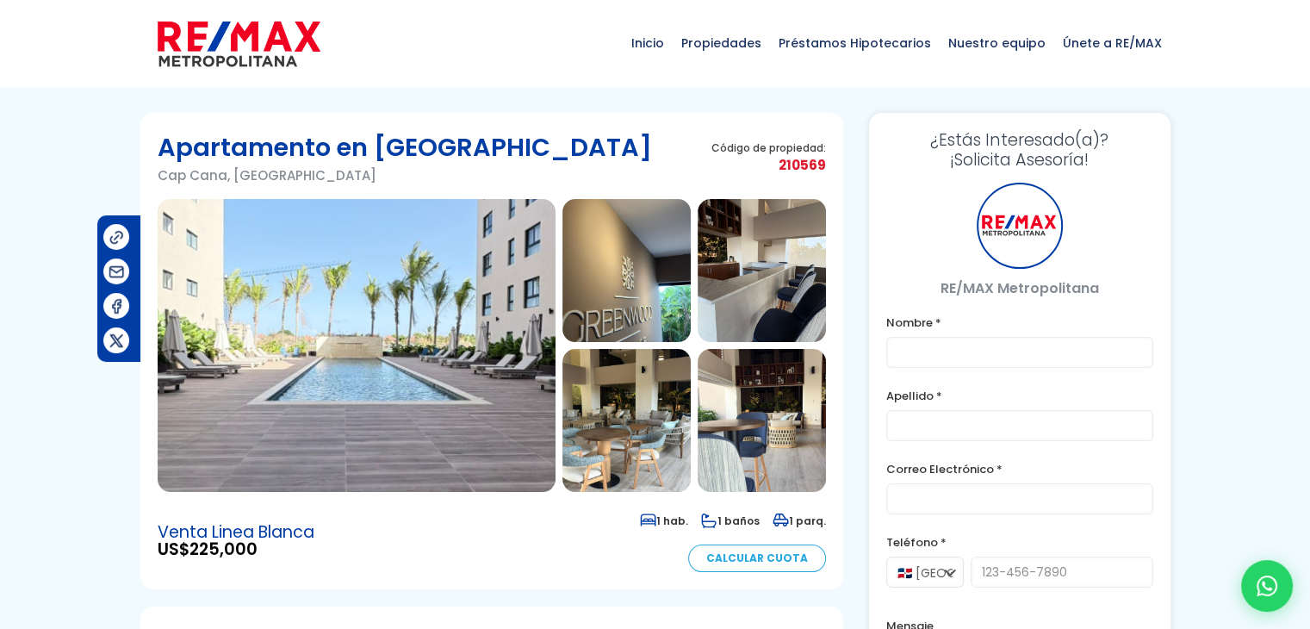
click at [513, 363] on img at bounding box center [357, 345] width 398 height 293
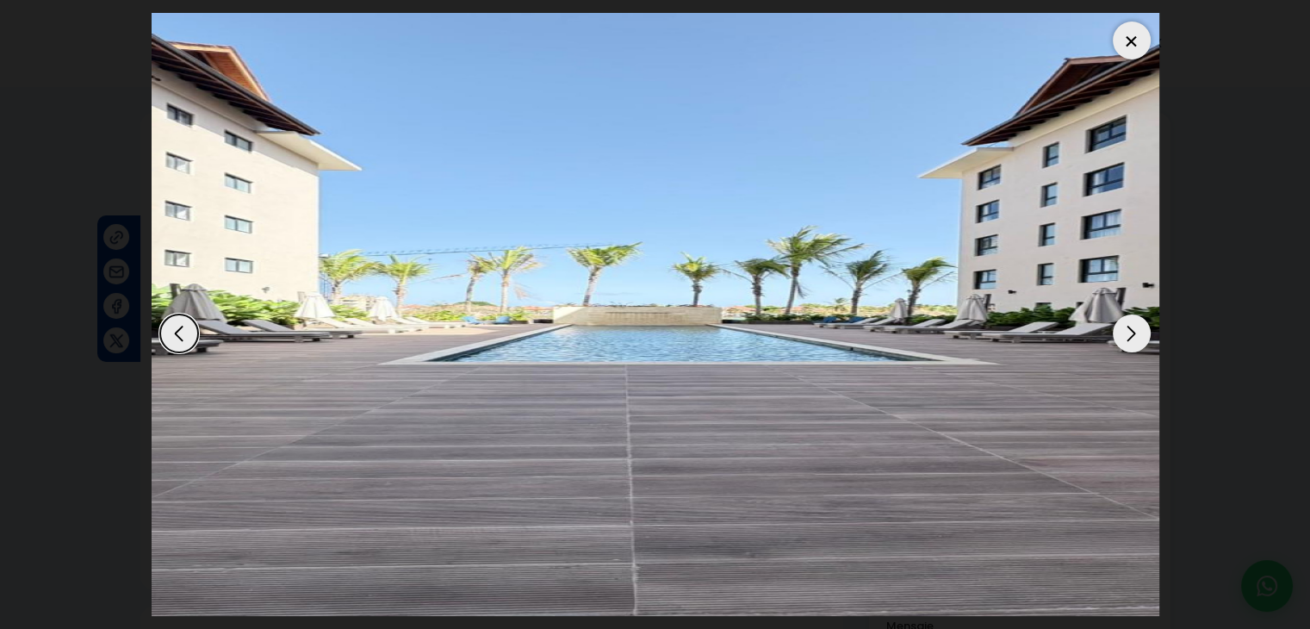
click at [1113, 332] on div "Next slide" at bounding box center [1132, 333] width 38 height 38
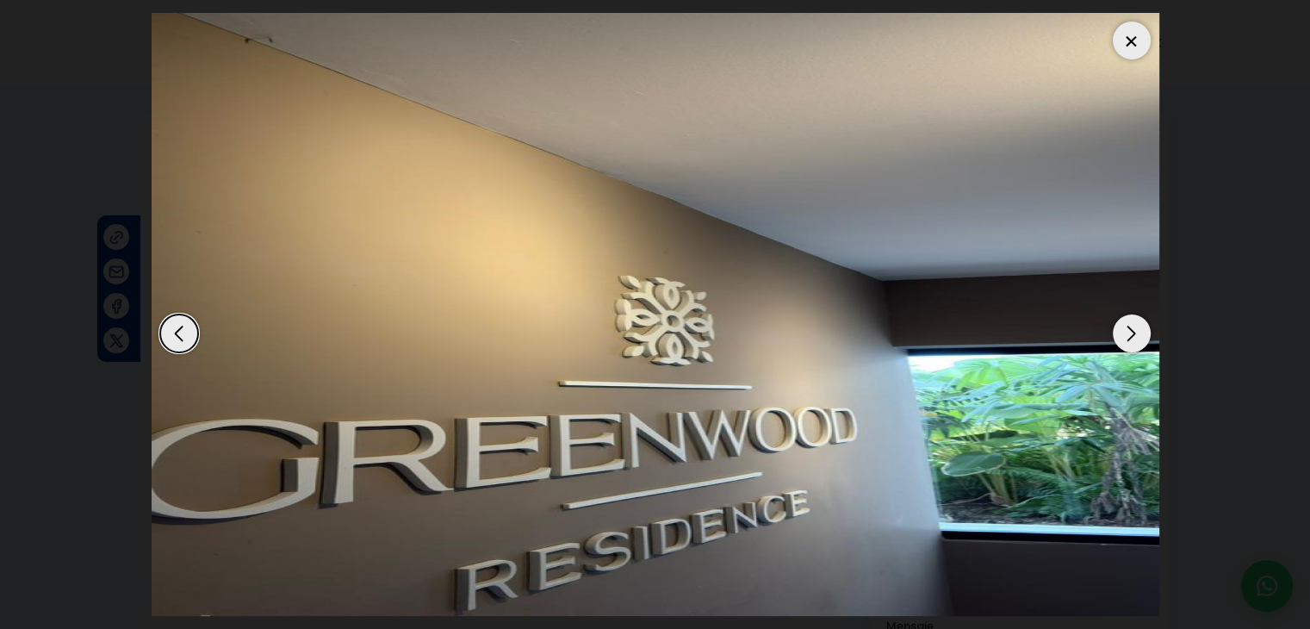
click at [1126, 334] on div "Next slide" at bounding box center [1132, 333] width 38 height 38
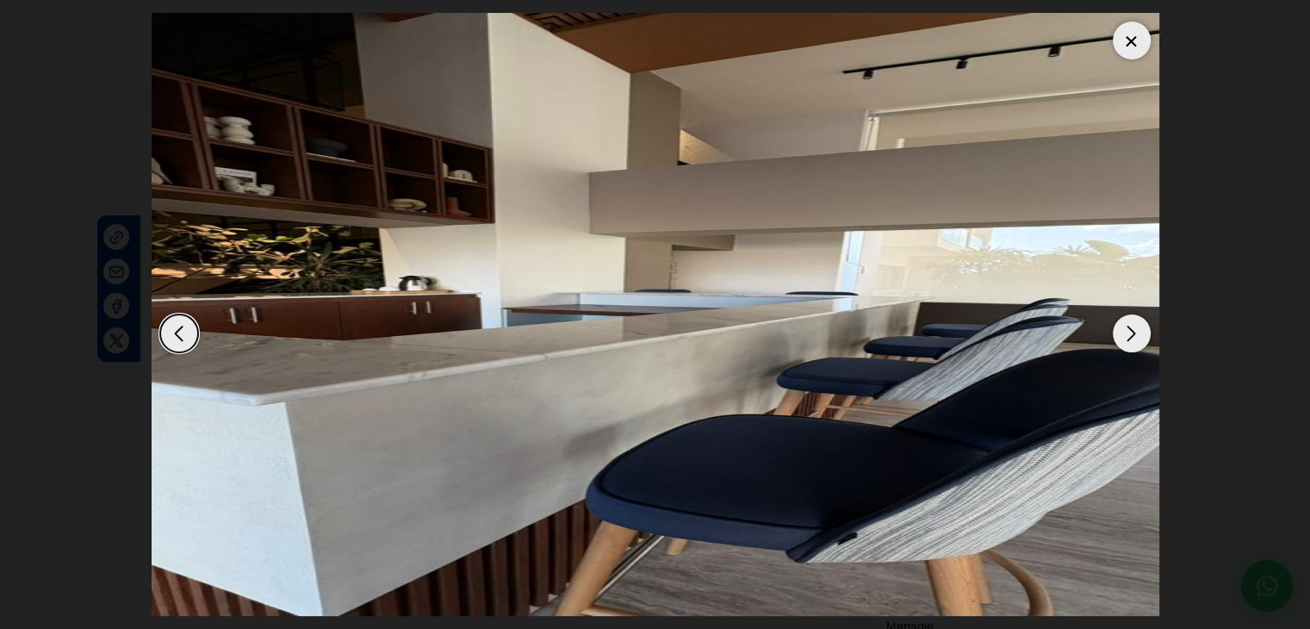
click at [1121, 329] on div "Next slide" at bounding box center [1132, 333] width 38 height 38
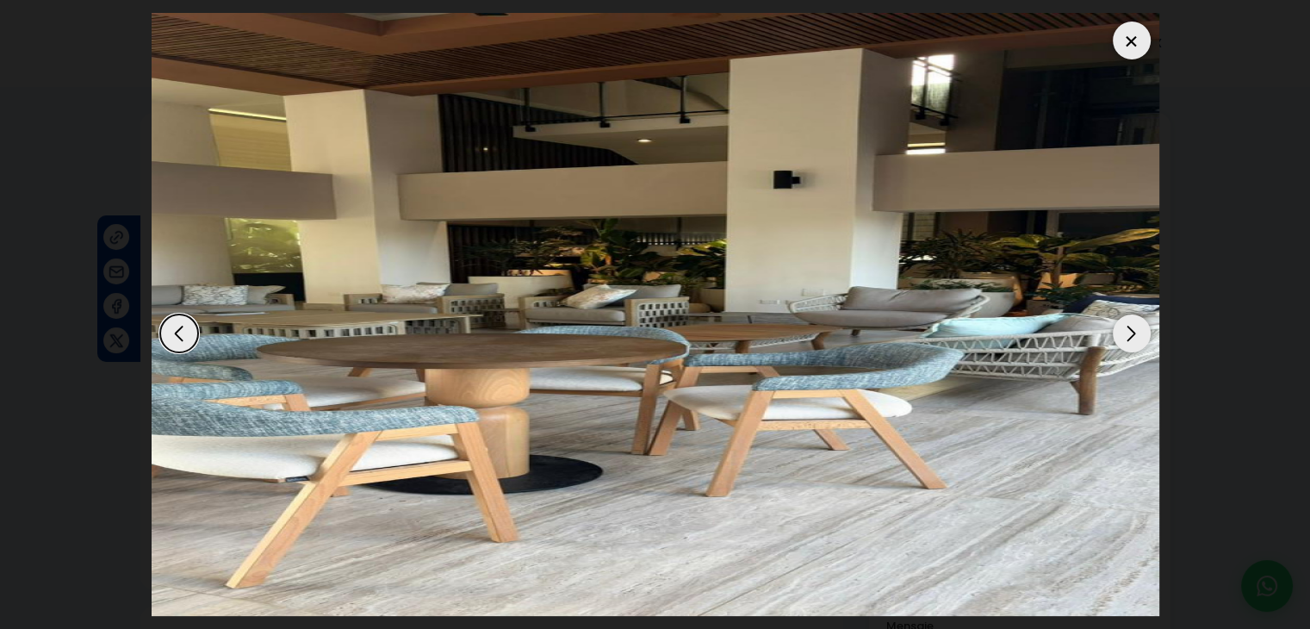
click at [1121, 328] on div "Next slide" at bounding box center [1132, 333] width 38 height 38
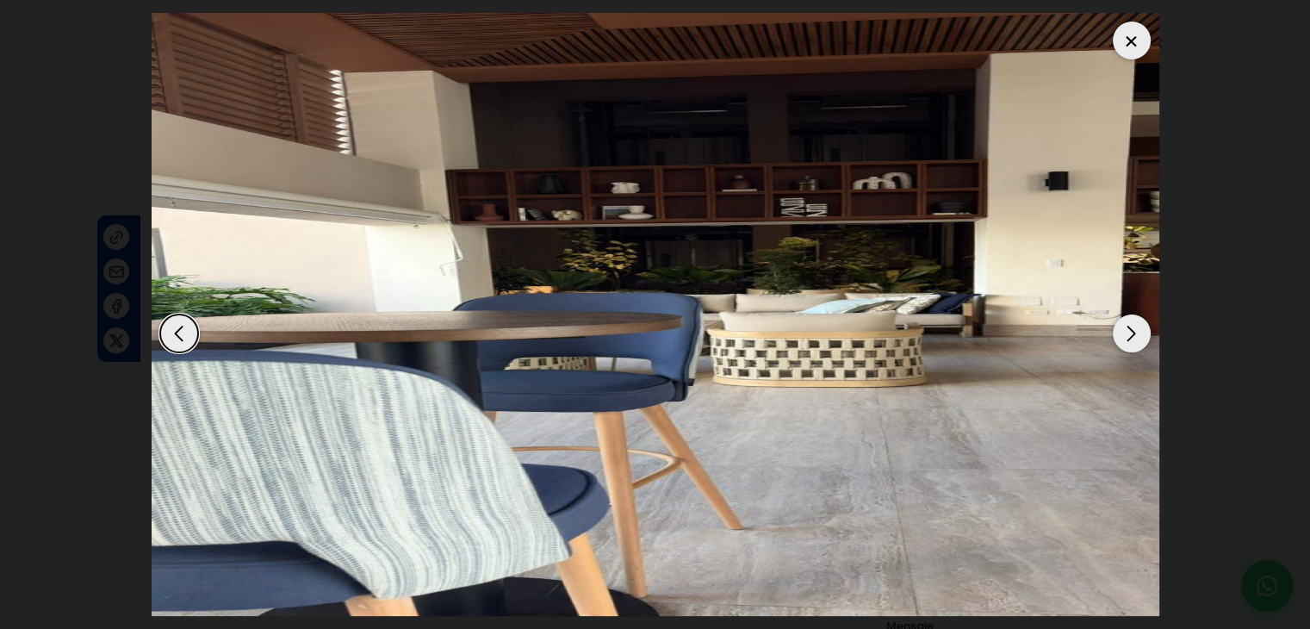
click at [1121, 328] on div "Next slide" at bounding box center [1132, 333] width 38 height 38
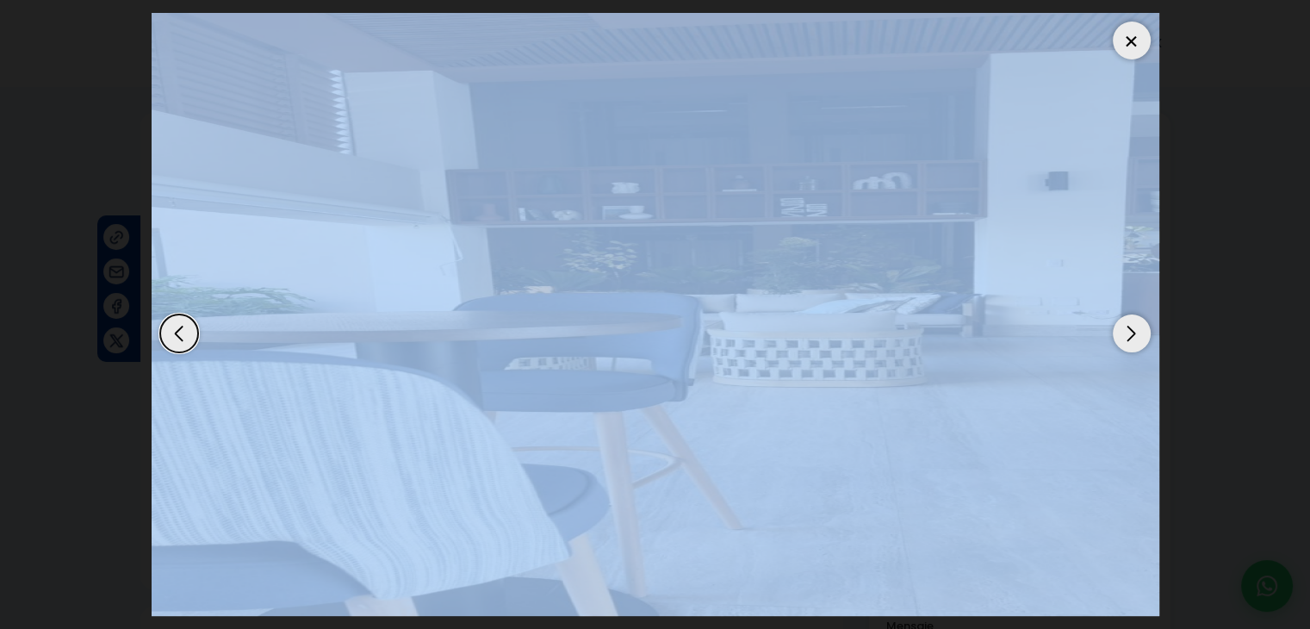
click at [1121, 328] on div "Next slide" at bounding box center [1132, 333] width 38 height 38
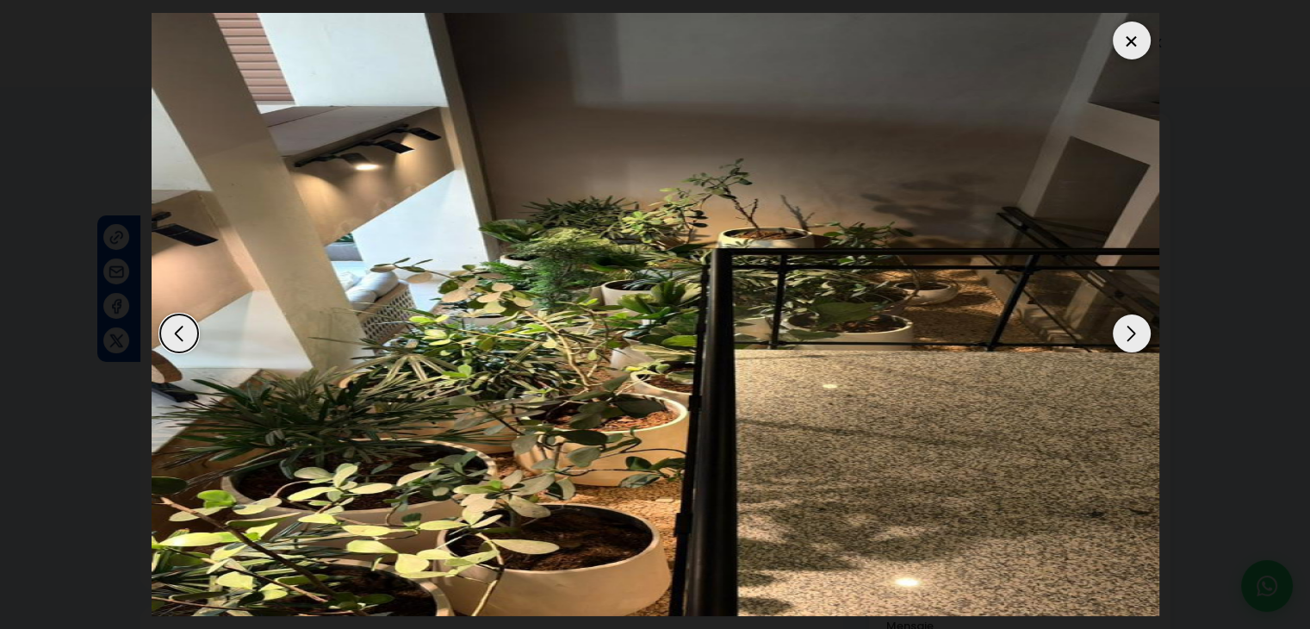
click at [1173, 326] on dialog at bounding box center [656, 314] width 1034 height 629
click at [1135, 335] on div "Next slide" at bounding box center [1132, 333] width 38 height 38
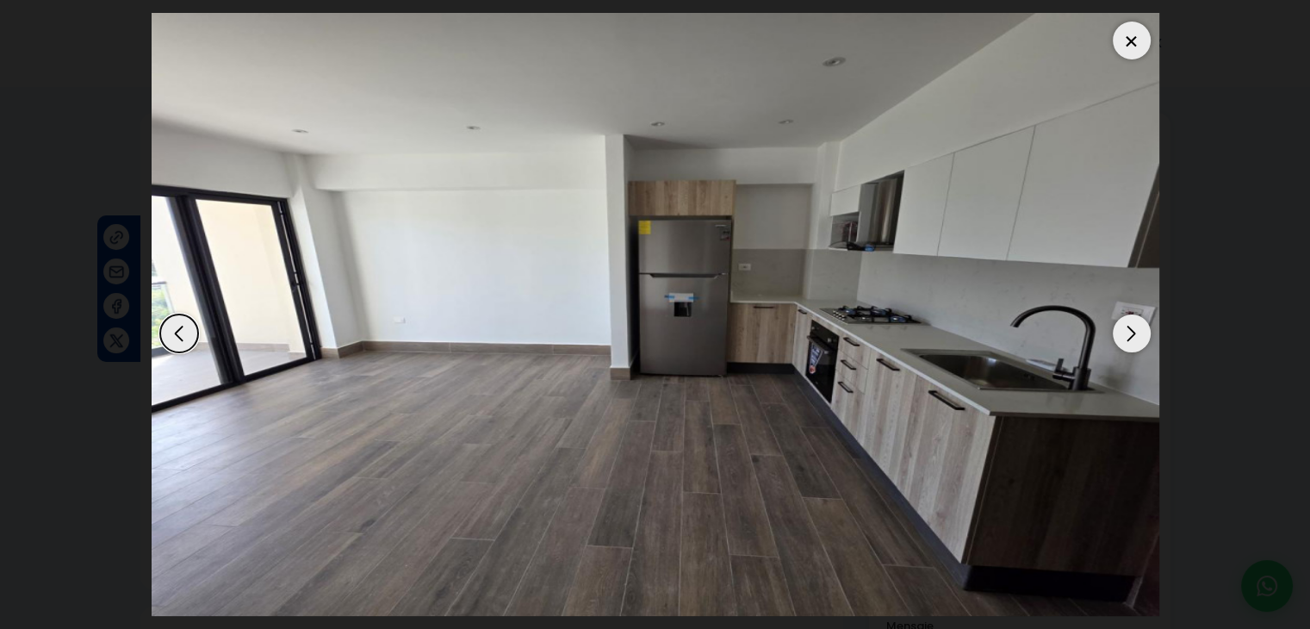
click at [1134, 334] on div "Next slide" at bounding box center [1132, 333] width 38 height 38
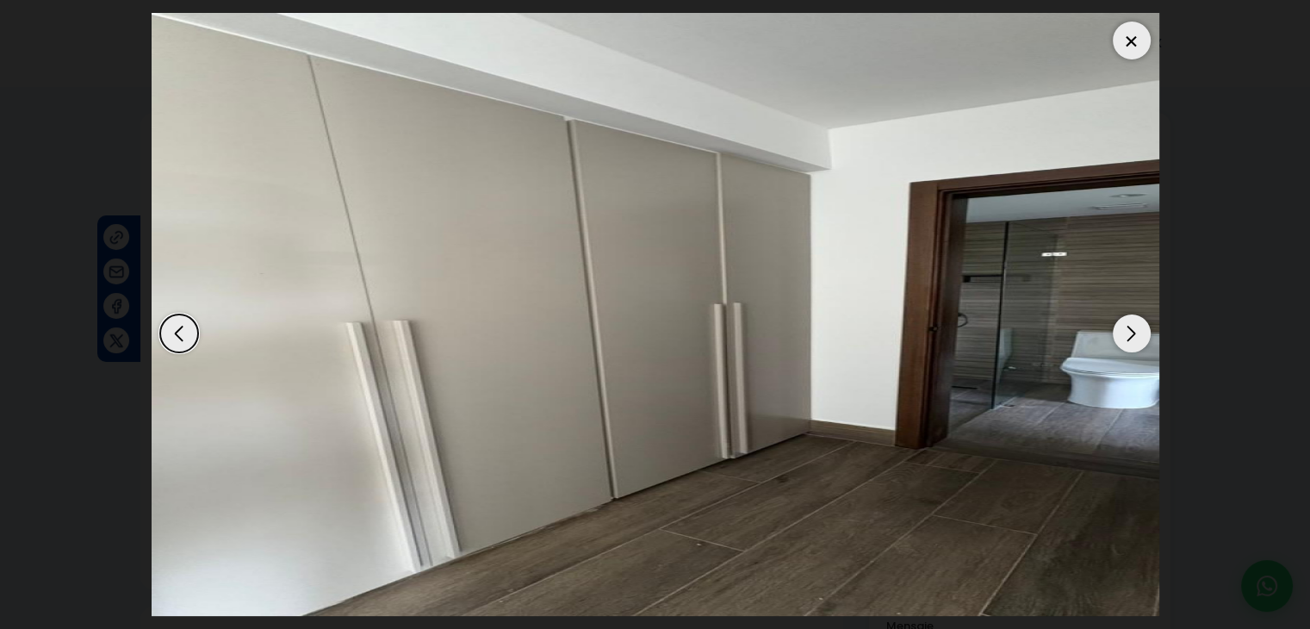
click at [1134, 334] on div "Next slide" at bounding box center [1132, 333] width 38 height 38
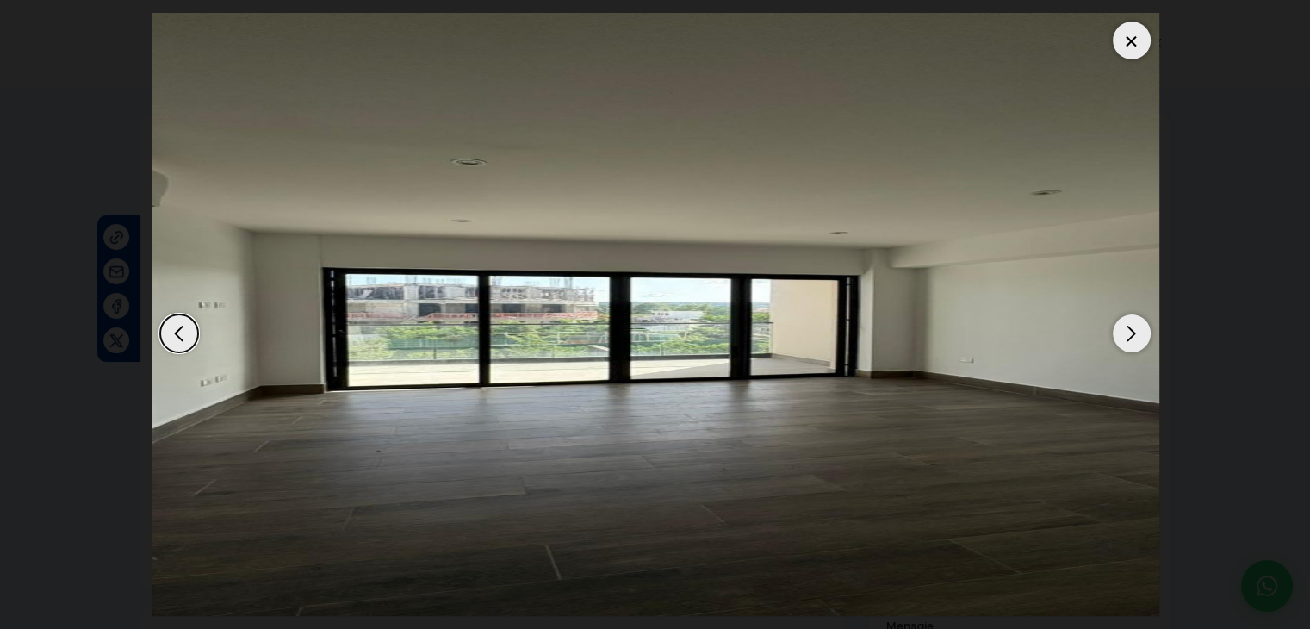
click at [1134, 333] on div "Next slide" at bounding box center [1132, 333] width 38 height 38
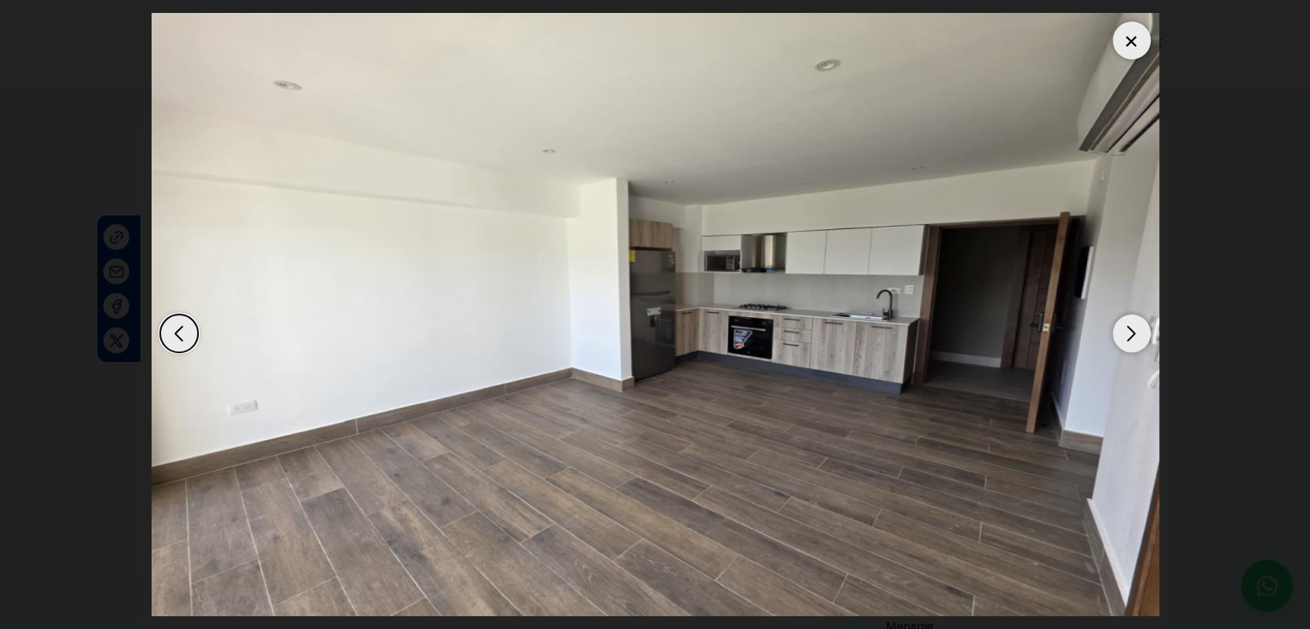
click at [1134, 333] on div "Next slide" at bounding box center [1132, 333] width 38 height 38
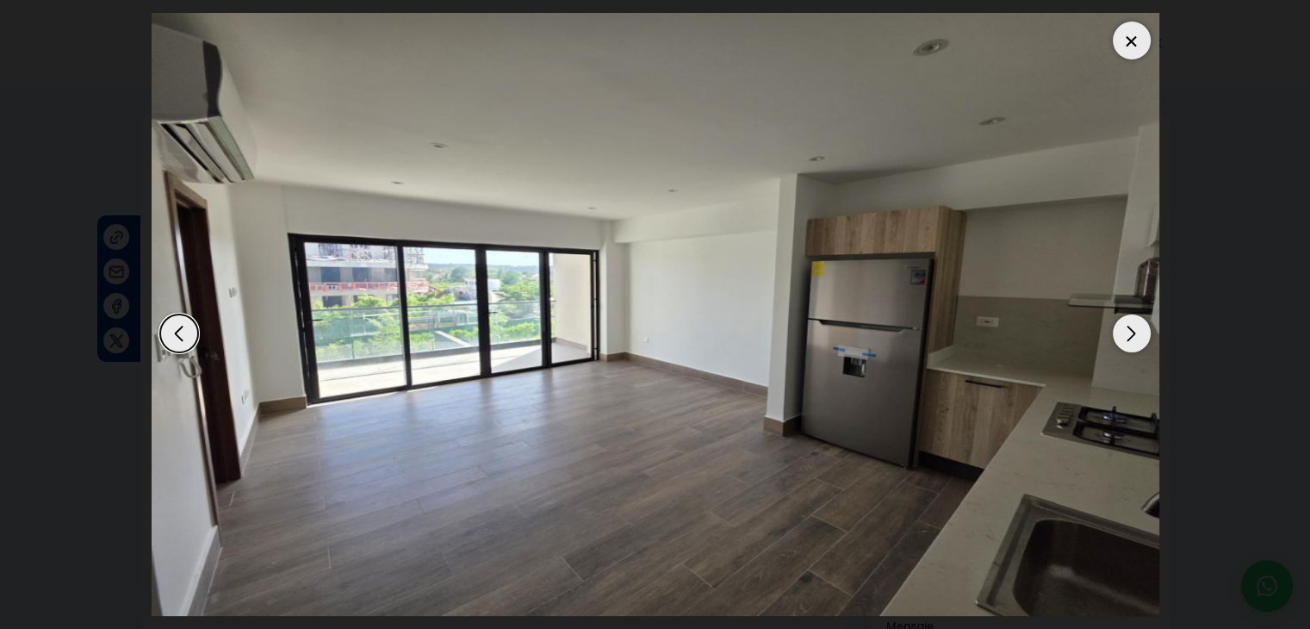
click at [1134, 333] on div "Next slide" at bounding box center [1132, 333] width 38 height 38
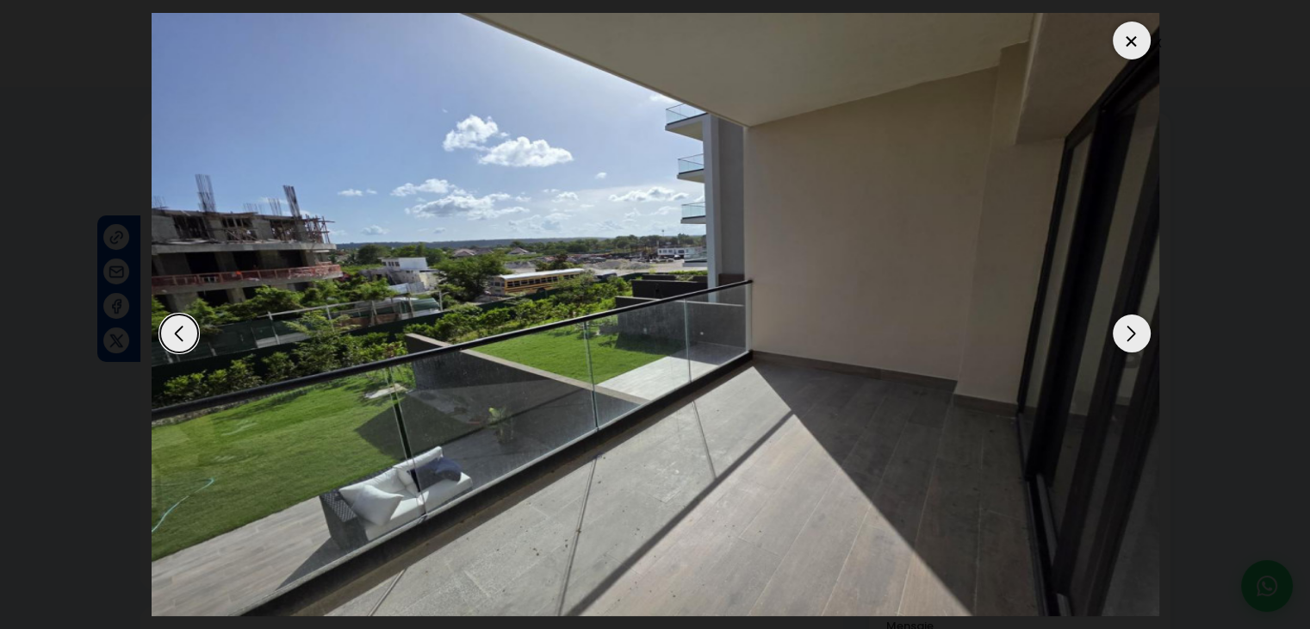
click at [1134, 333] on div "Next slide" at bounding box center [1132, 333] width 38 height 38
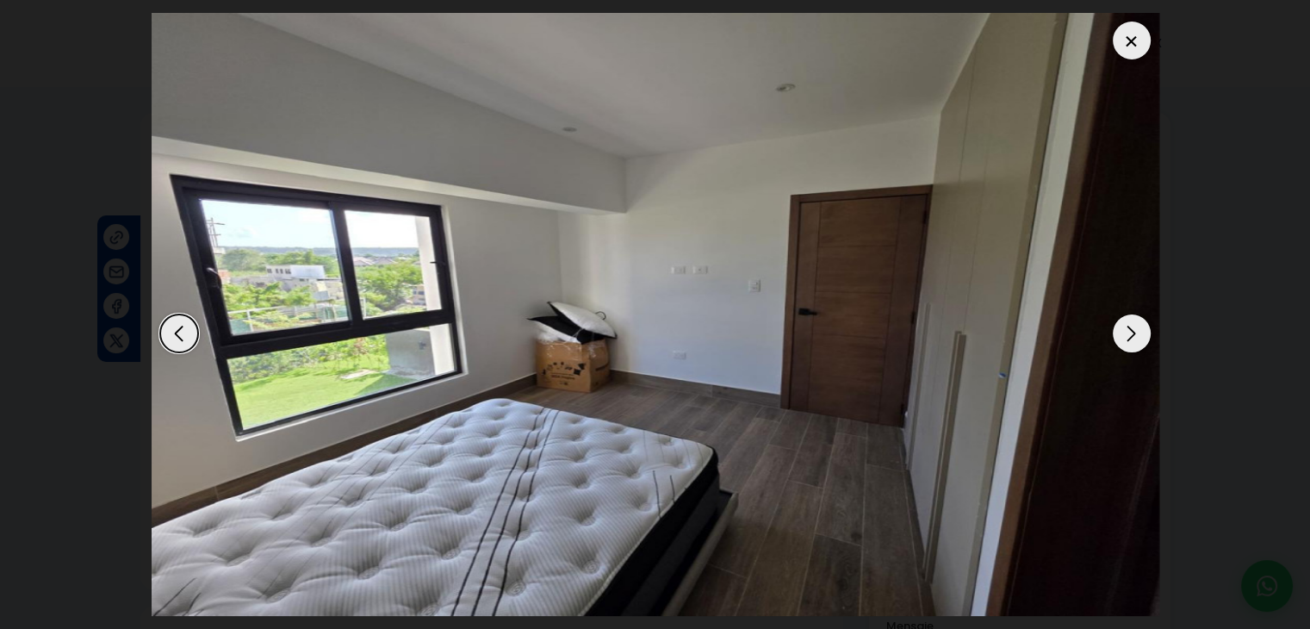
click at [1134, 333] on div "Next slide" at bounding box center [1132, 333] width 38 height 38
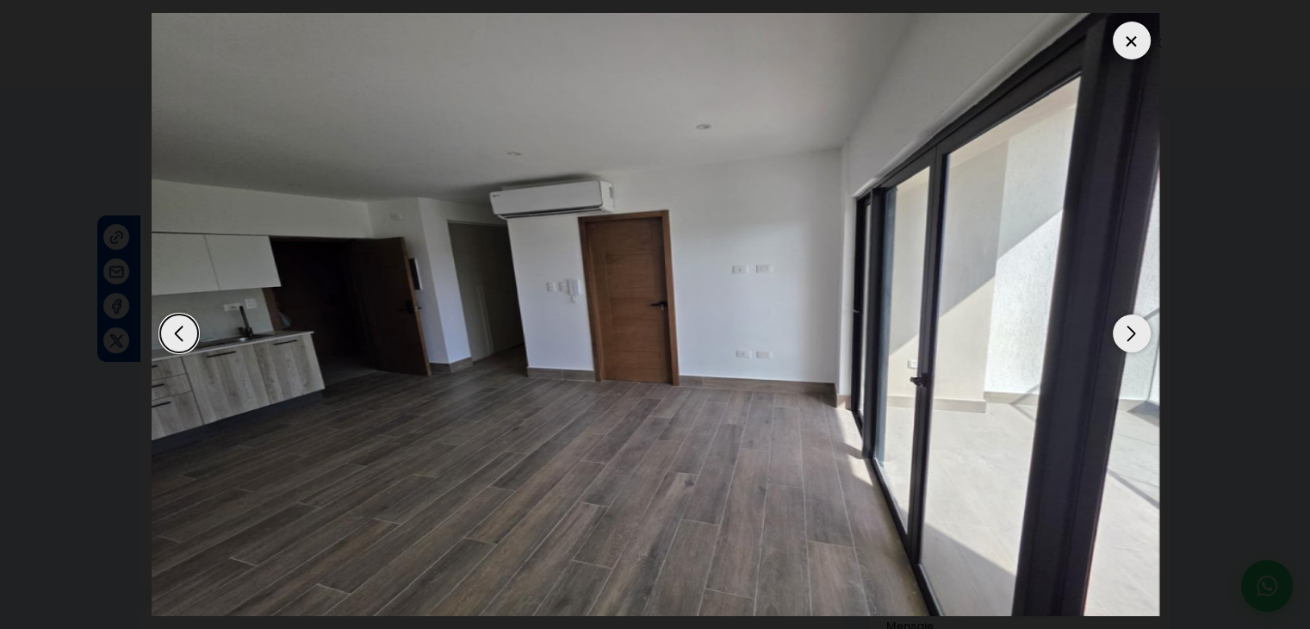
click at [1134, 333] on div "Next slide" at bounding box center [1132, 333] width 38 height 38
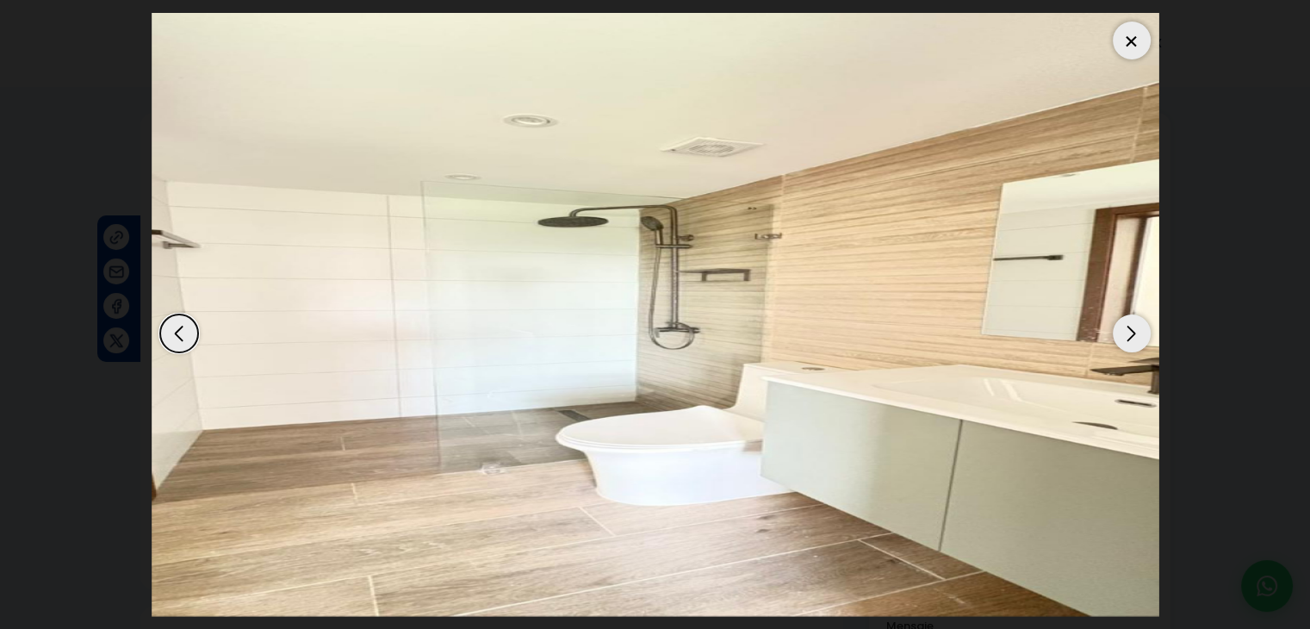
click at [1134, 333] on div "Next slide" at bounding box center [1132, 333] width 38 height 38
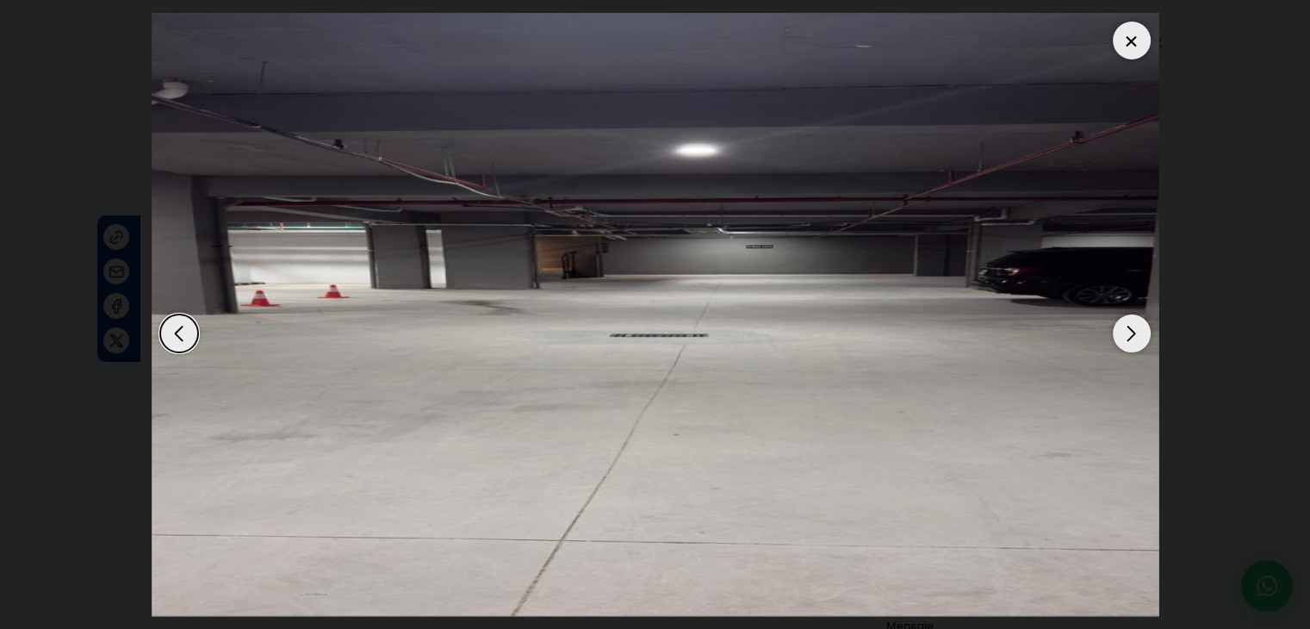
click at [1134, 332] on div "Next slide" at bounding box center [1132, 333] width 38 height 38
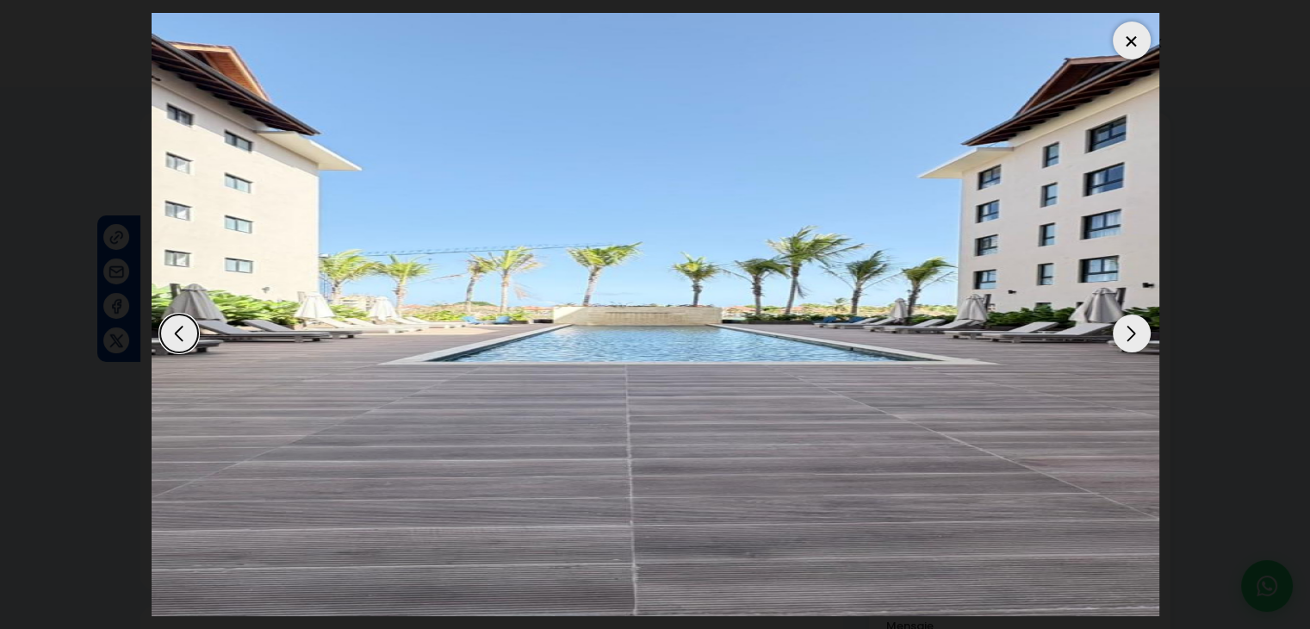
click at [1123, 49] on div at bounding box center [1132, 41] width 38 height 38
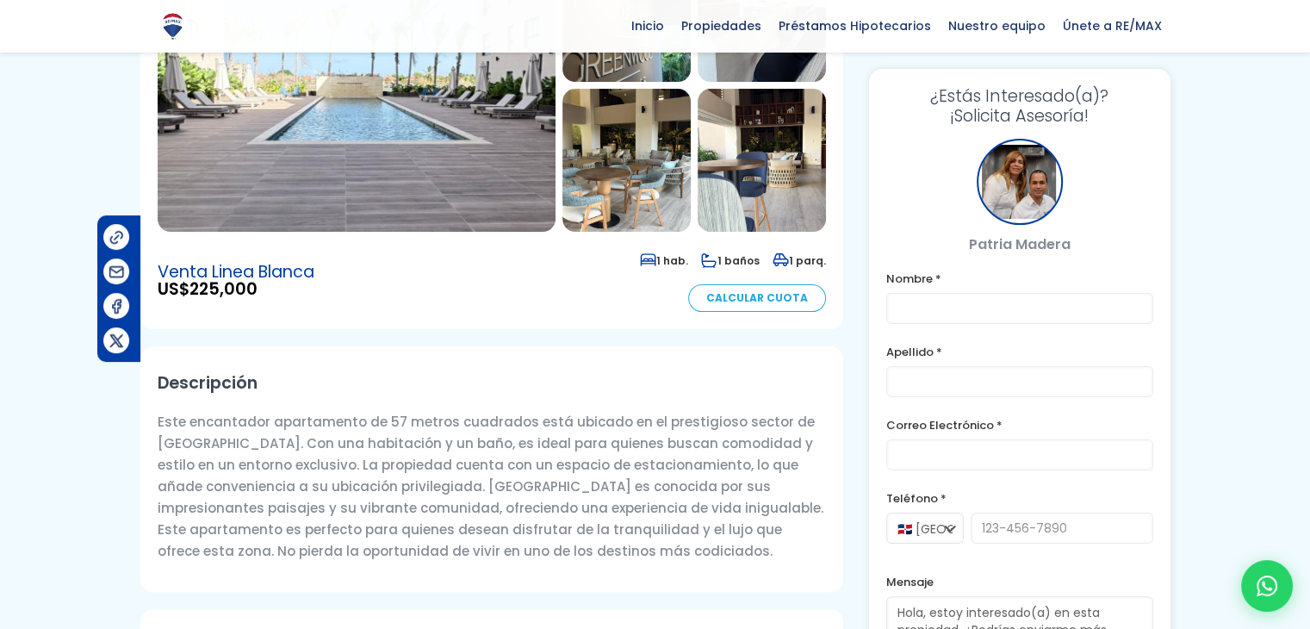
scroll to position [257, 0]
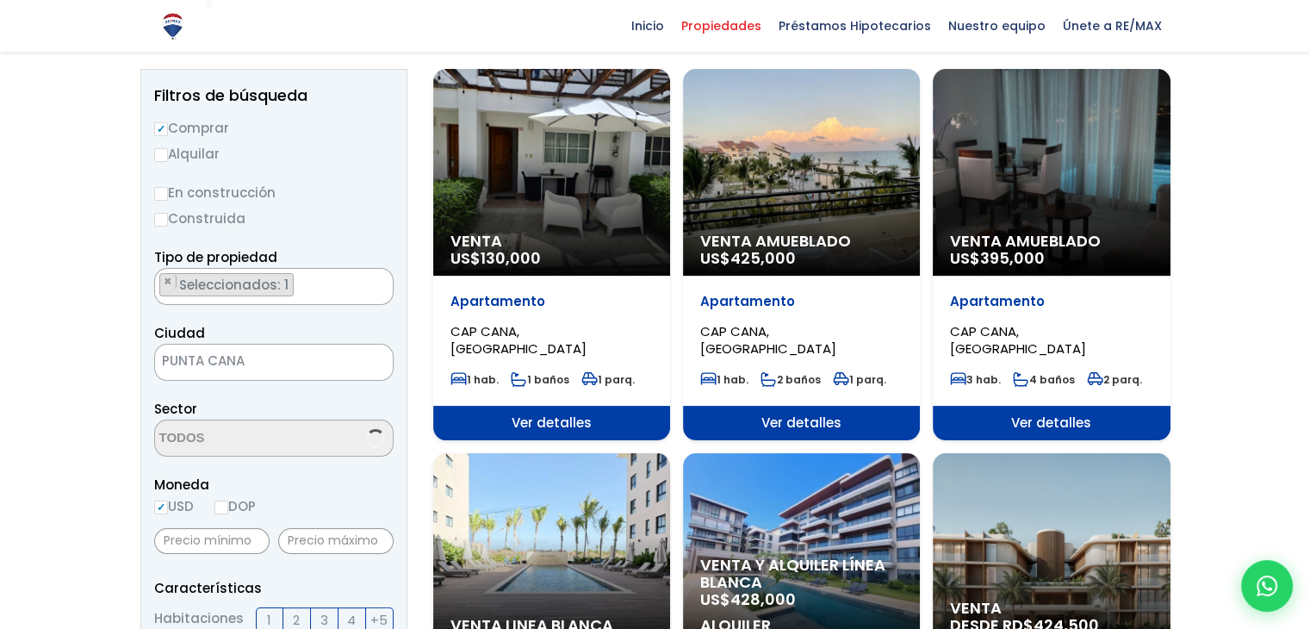
scroll to position [59, 0]
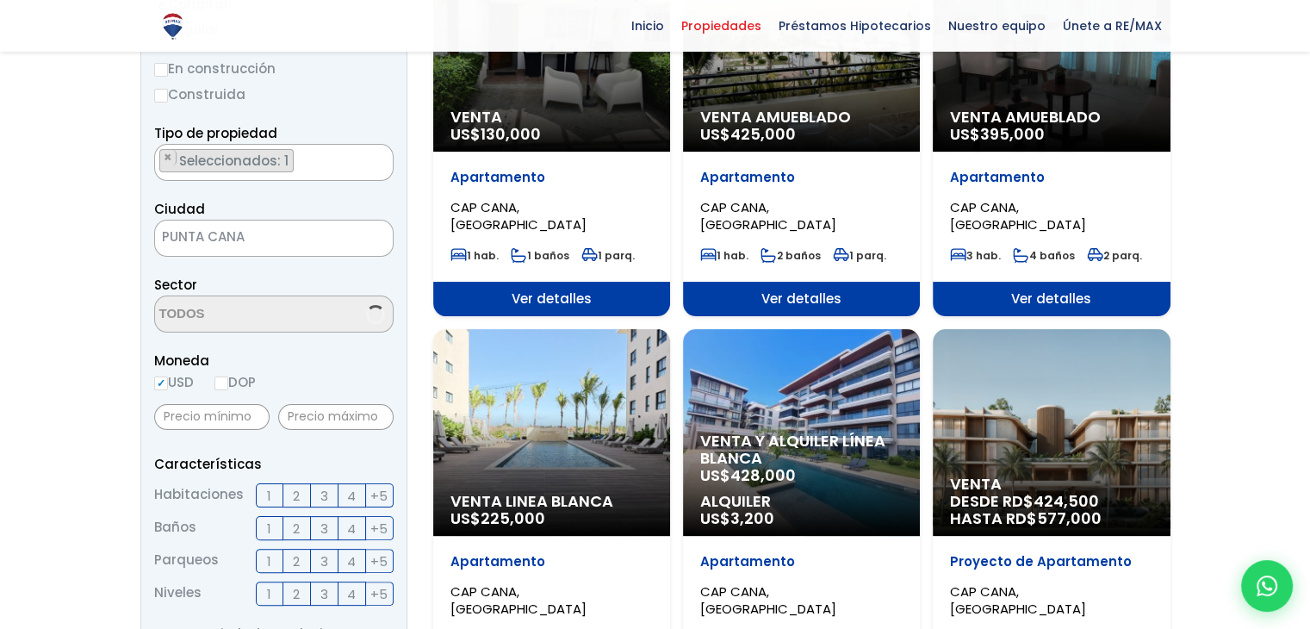
select select "16391"
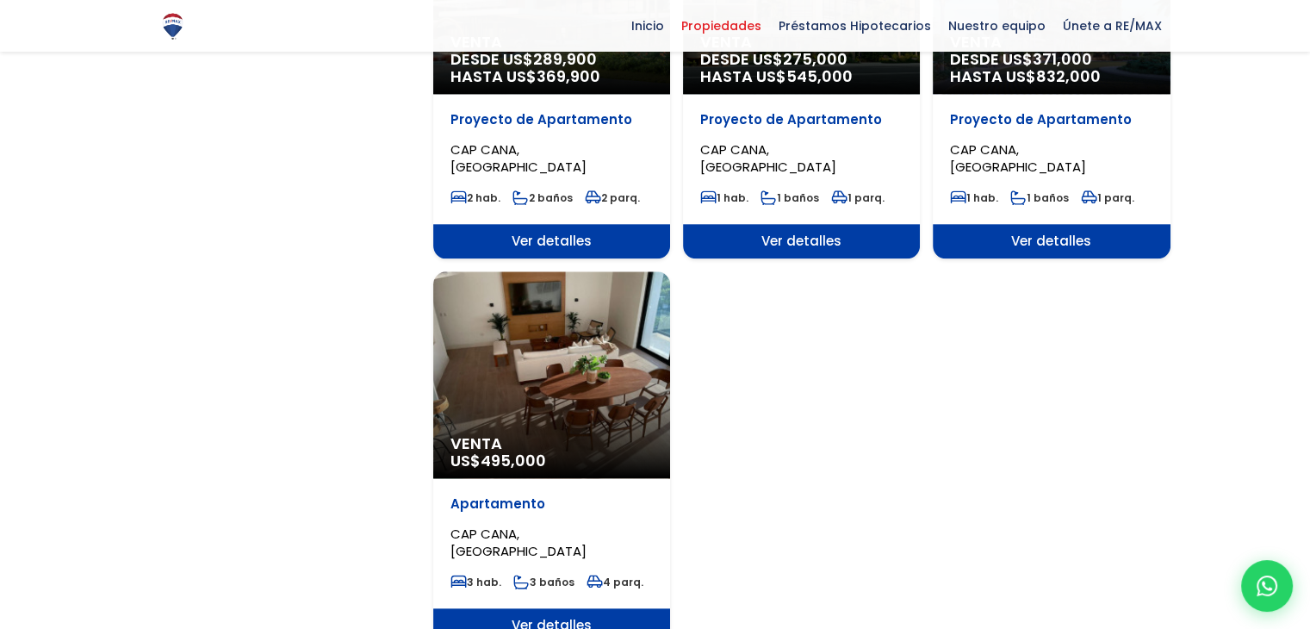
scroll to position [1895, 0]
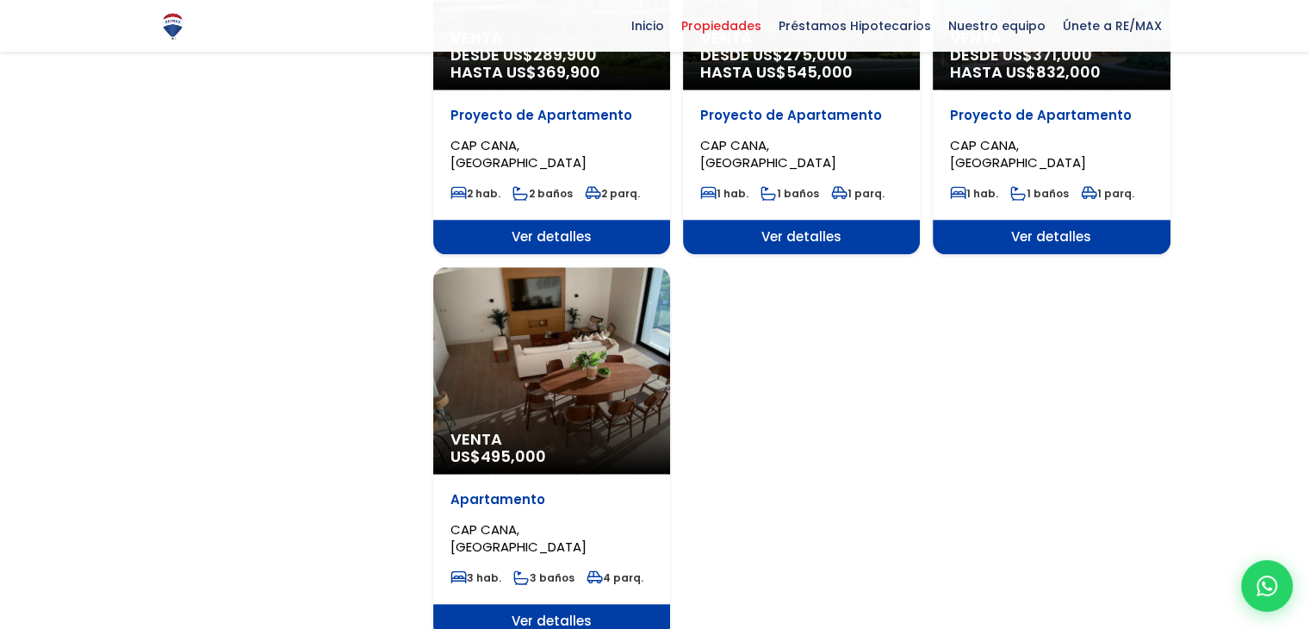
click at [596, 412] on div "Venta US$ 495,000" at bounding box center [551, 370] width 237 height 207
